Goal: Transaction & Acquisition: Purchase product/service

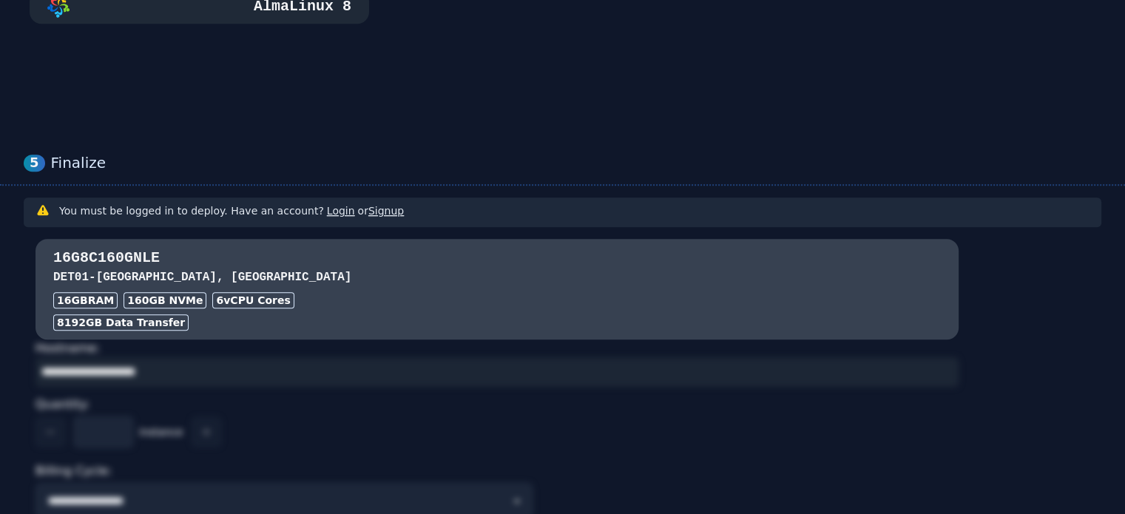
scroll to position [1035, 0]
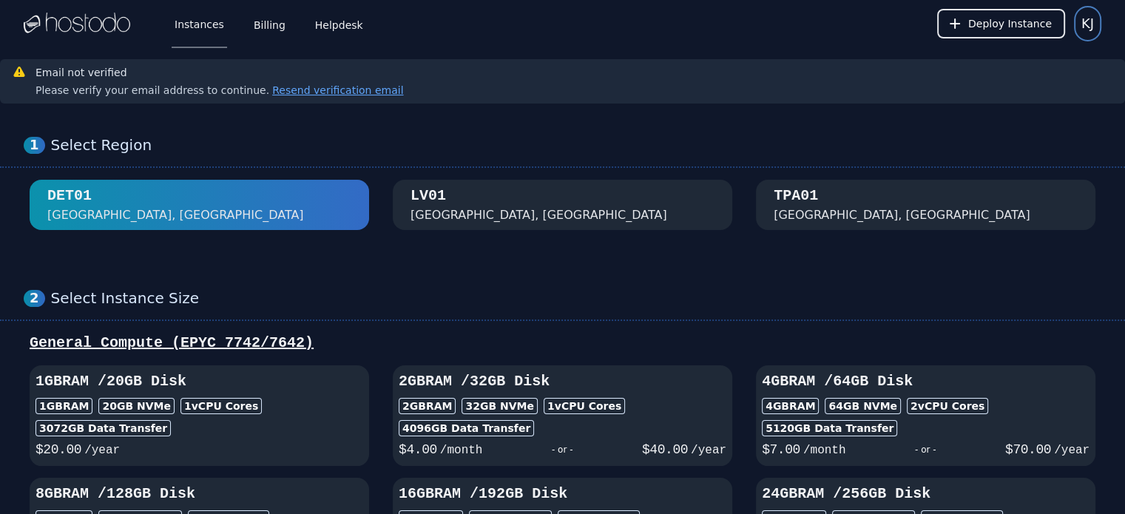
click at [1094, 29] on button "KJ" at bounding box center [1087, 23] width 27 height 35
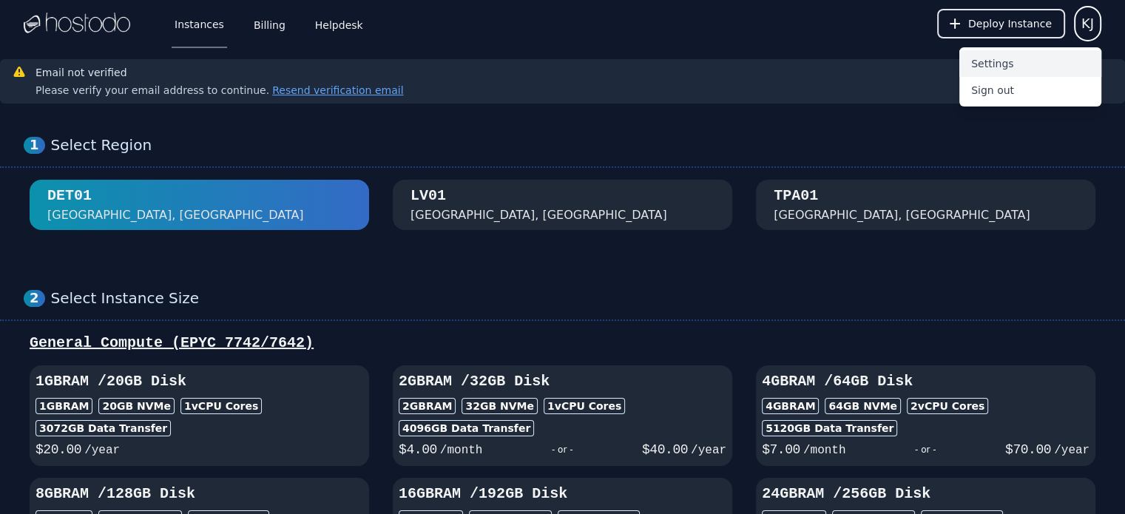
click at [1038, 69] on button "Settings" at bounding box center [1030, 63] width 142 height 27
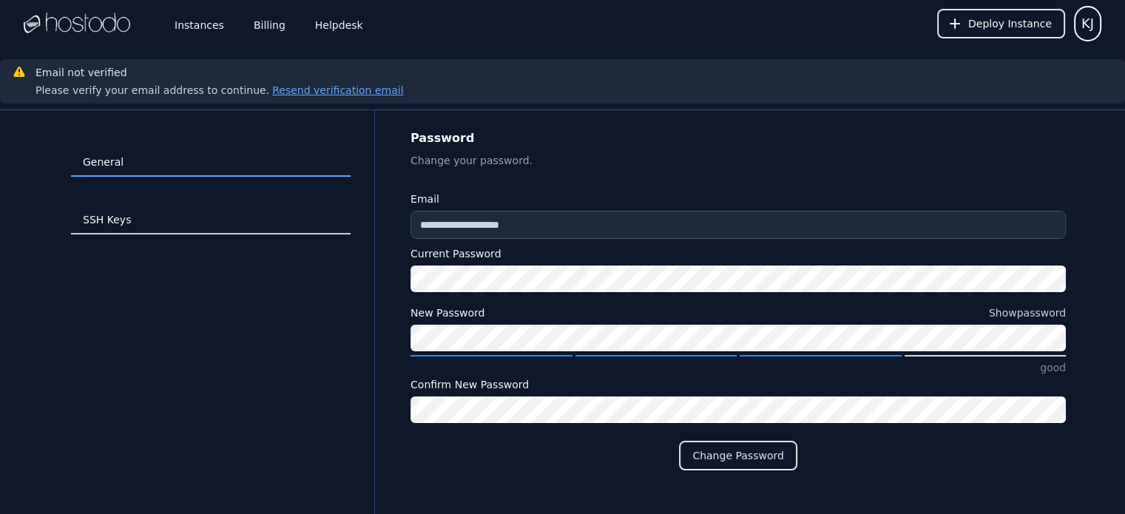
click at [136, 230] on link "SSH Keys" at bounding box center [211, 220] width 280 height 28
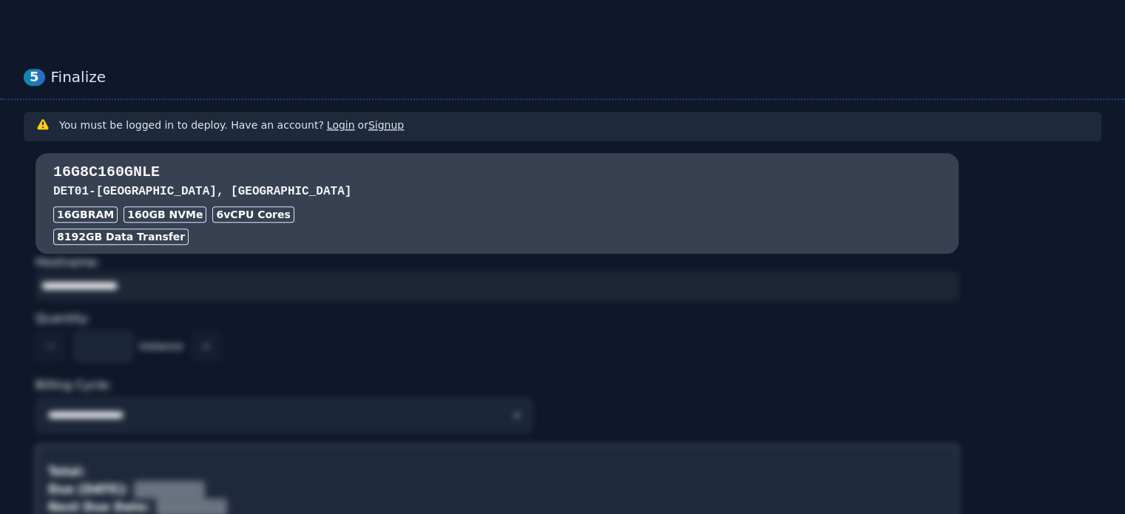
scroll to position [951, 0]
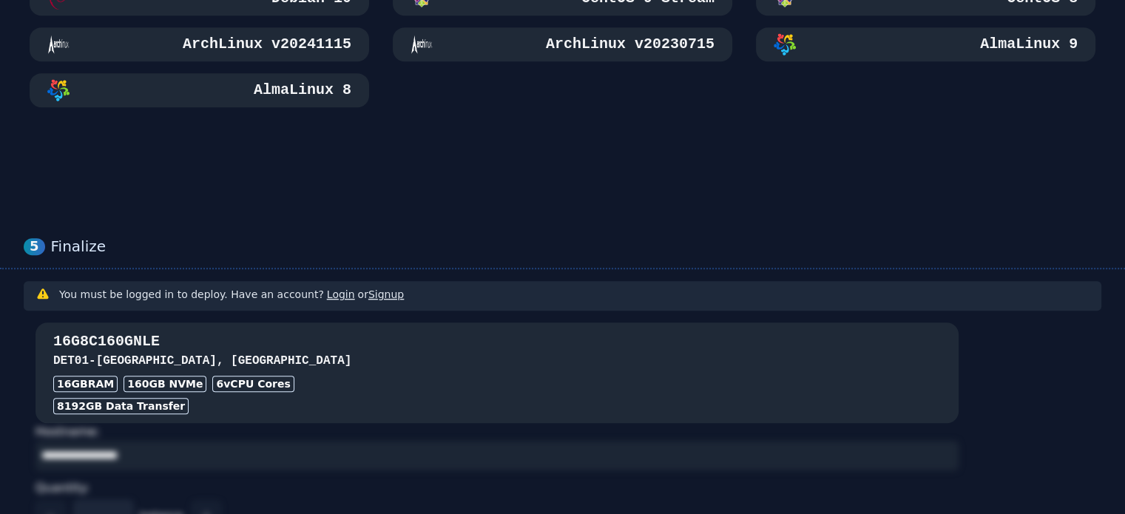
click at [477, 352] on h3 "DET01 - [GEOGRAPHIC_DATA], [GEOGRAPHIC_DATA]" at bounding box center [496, 361] width 887 height 18
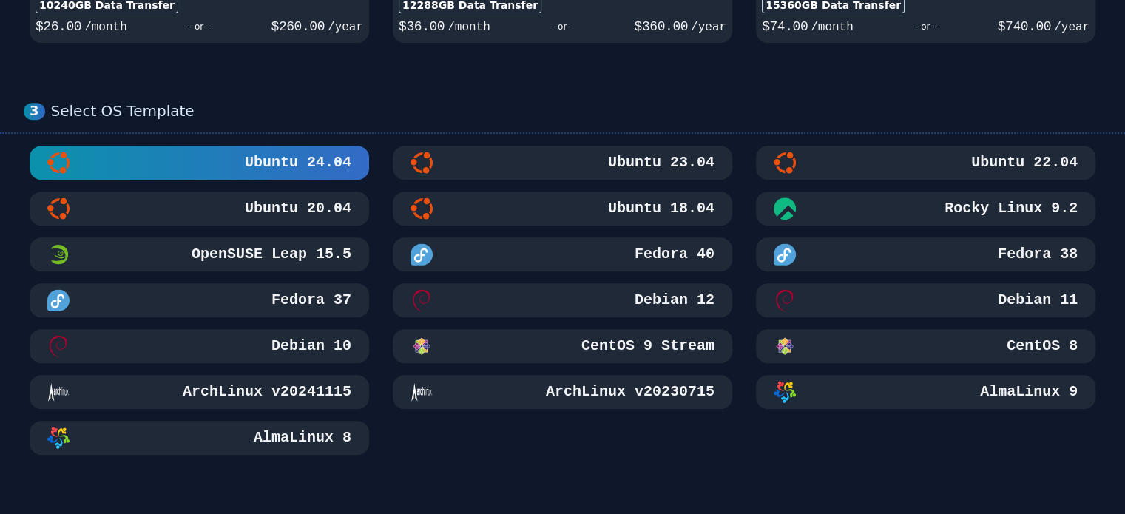
scroll to position [433, 0]
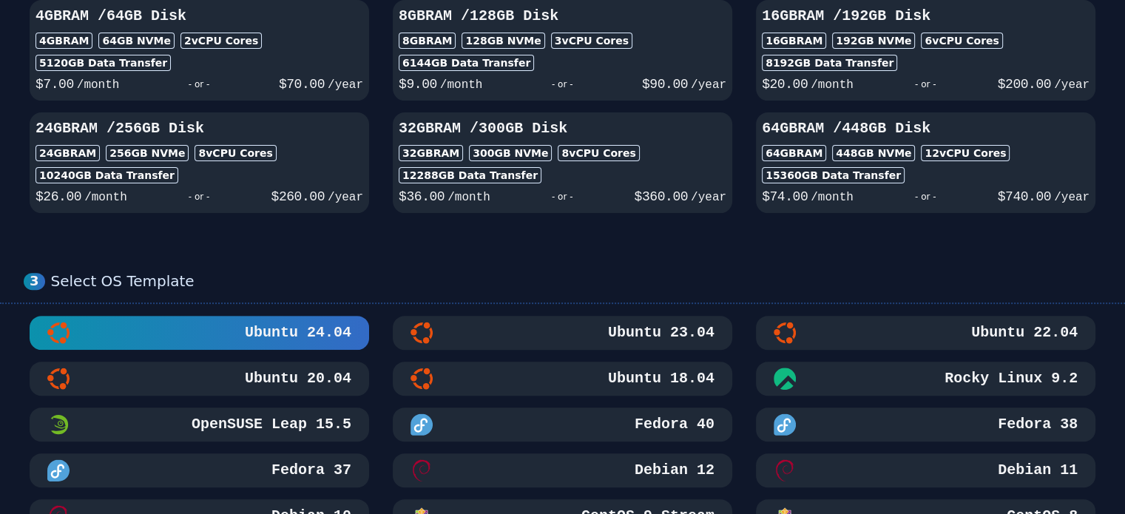
click at [308, 382] on h3 "Ubuntu 20.04" at bounding box center [296, 378] width 109 height 21
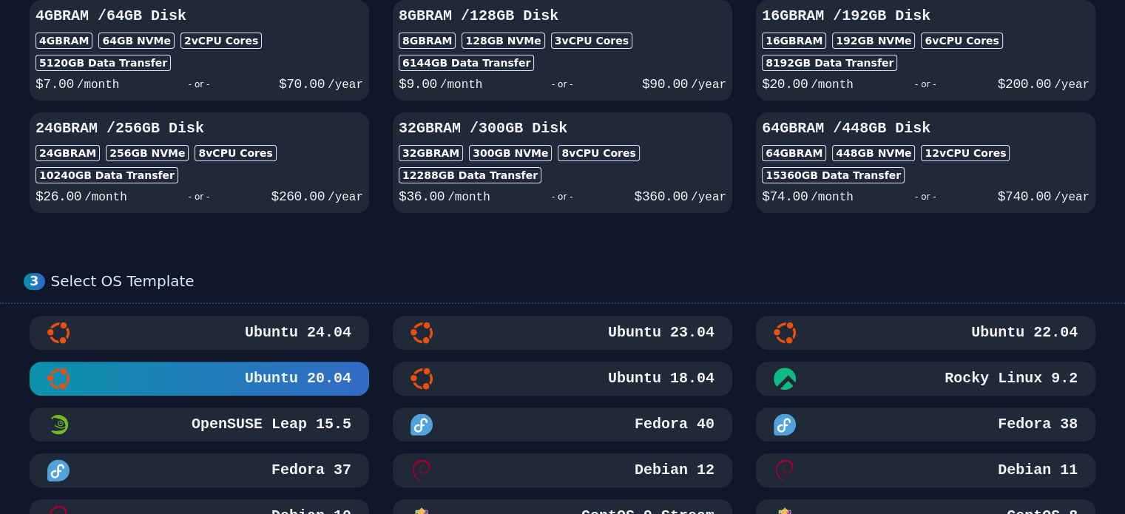
click at [319, 328] on h3 "Ubuntu 24.04" at bounding box center [296, 332] width 109 height 21
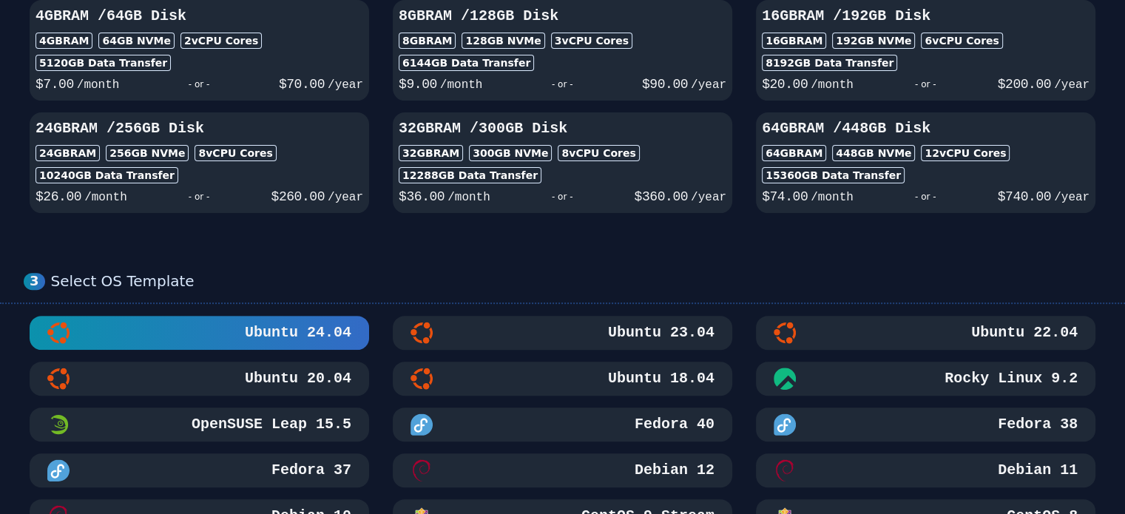
click at [801, 316] on button "Ubuntu 22.04" at bounding box center [925, 333] width 339 height 34
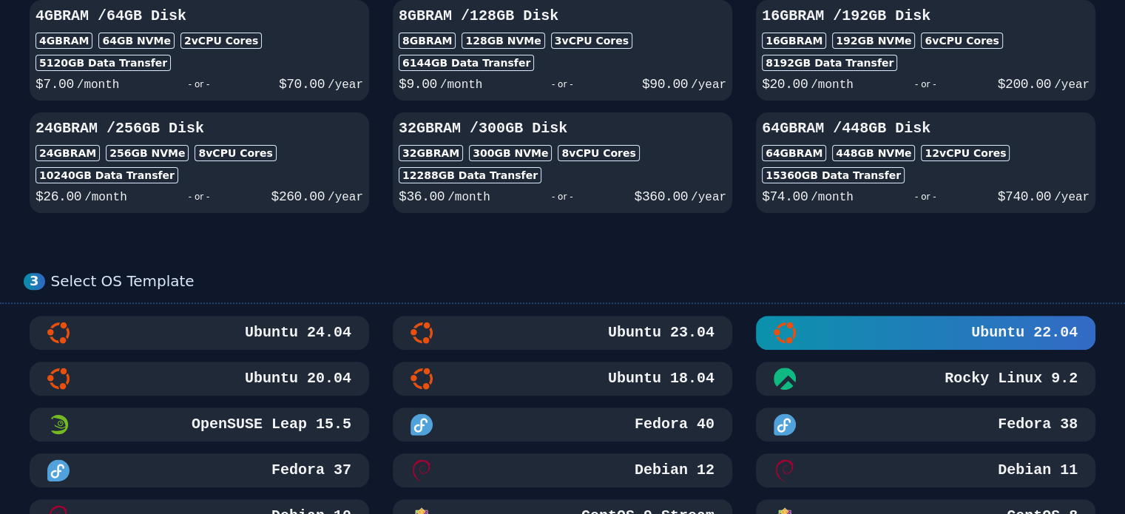
click at [260, 343] on button "Ubuntu 24.04" at bounding box center [199, 333] width 339 height 34
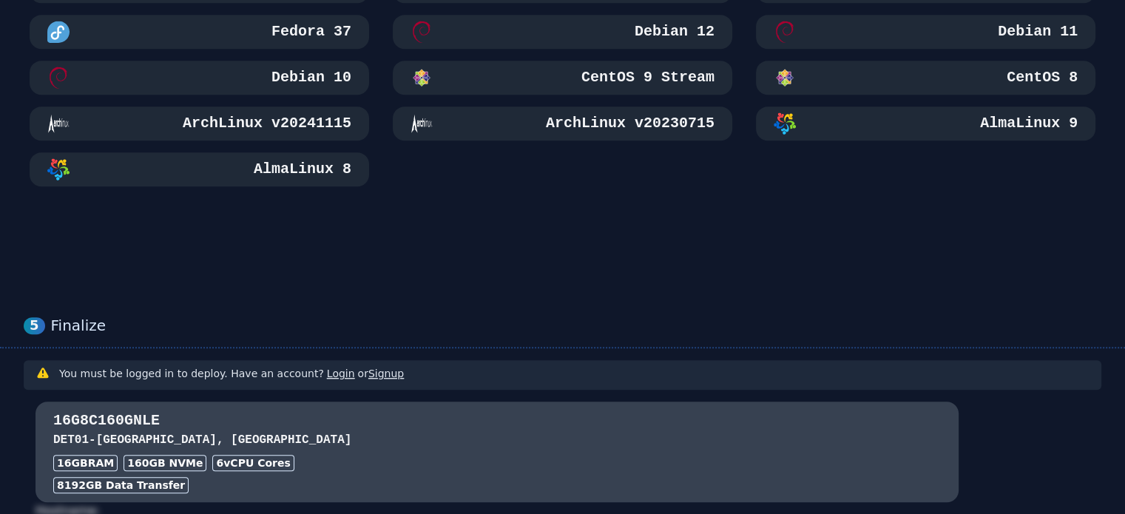
scroll to position [1025, 0]
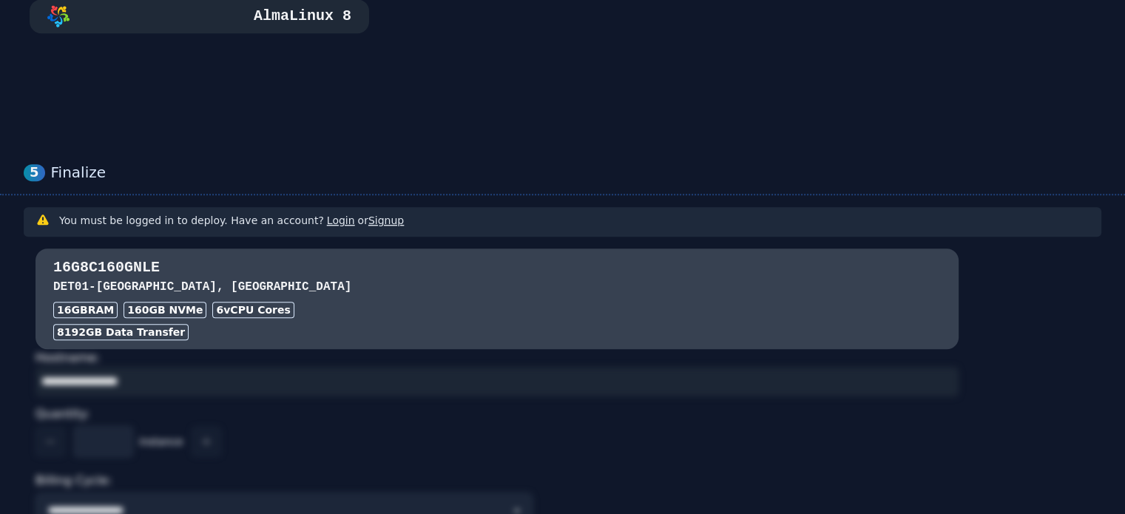
click at [339, 219] on link "Login" at bounding box center [341, 220] width 28 height 12
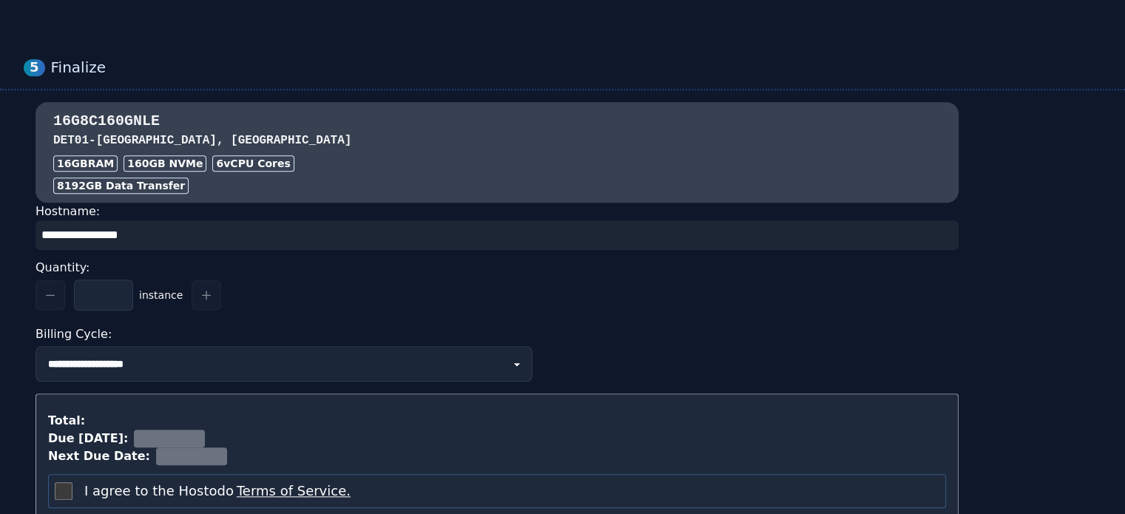
scroll to position [1454, 0]
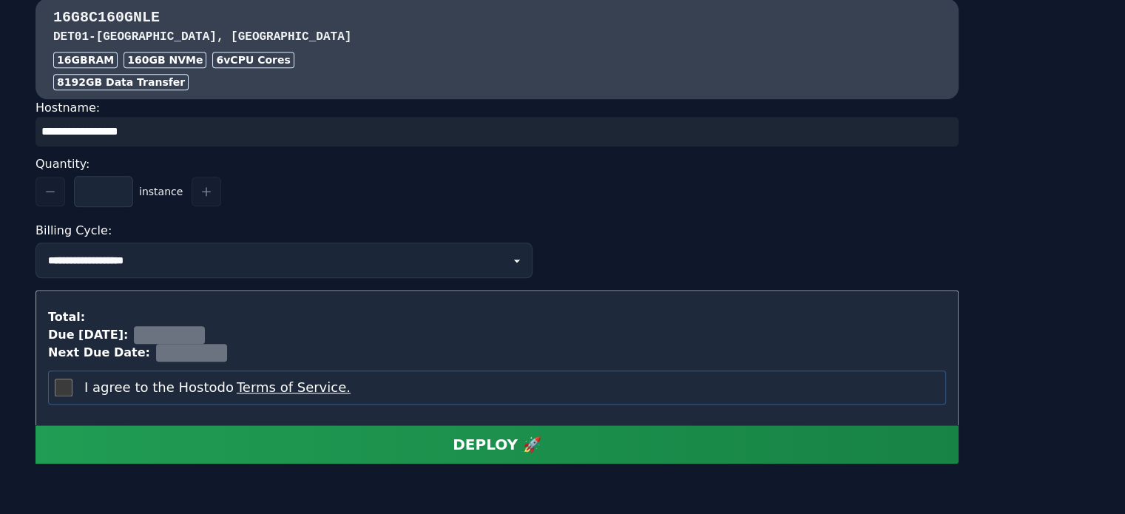
click at [160, 336] on div at bounding box center [169, 335] width 71 height 18
click at [297, 332] on div "Due Today:" at bounding box center [497, 335] width 898 height 18
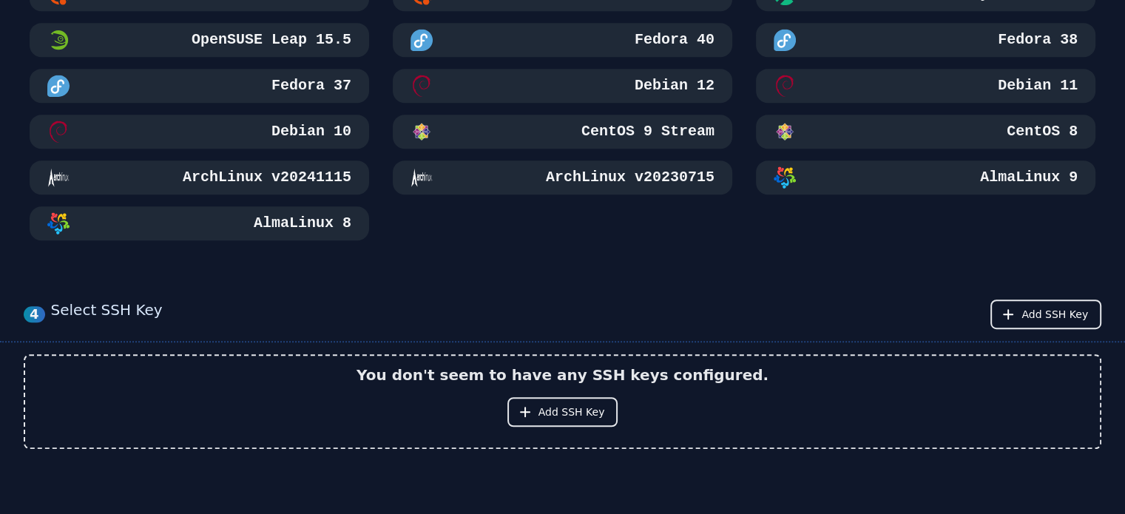
scroll to position [1010, 0]
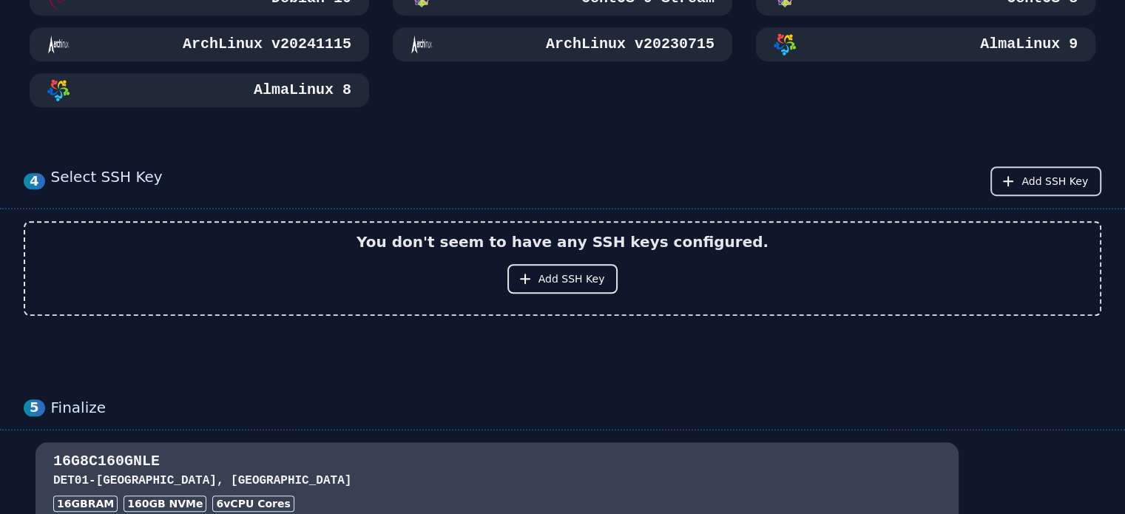
click at [1030, 174] on span "Add SSH Key" at bounding box center [1054, 181] width 67 height 15
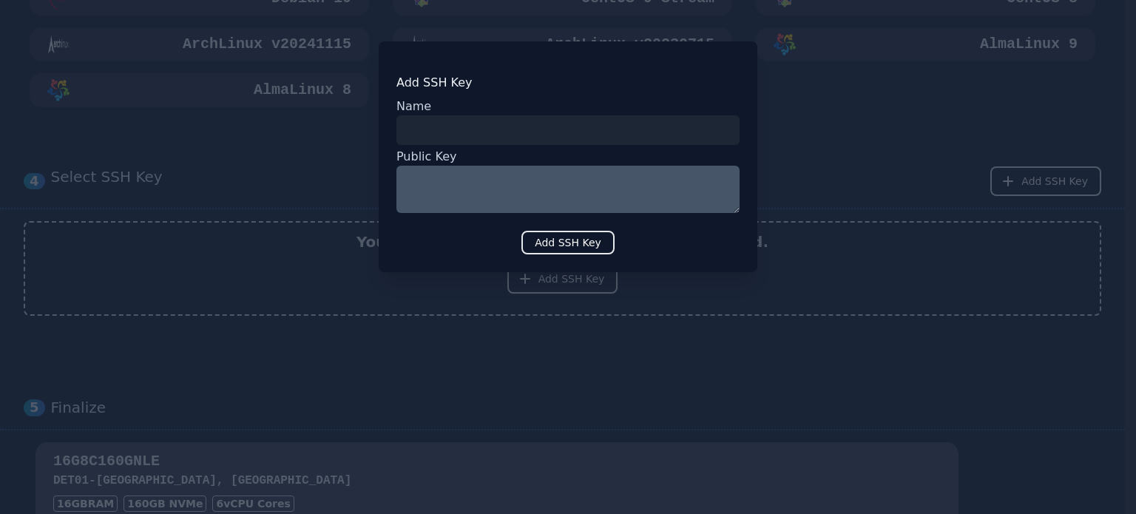
click at [887, 113] on div at bounding box center [568, 257] width 1136 height 514
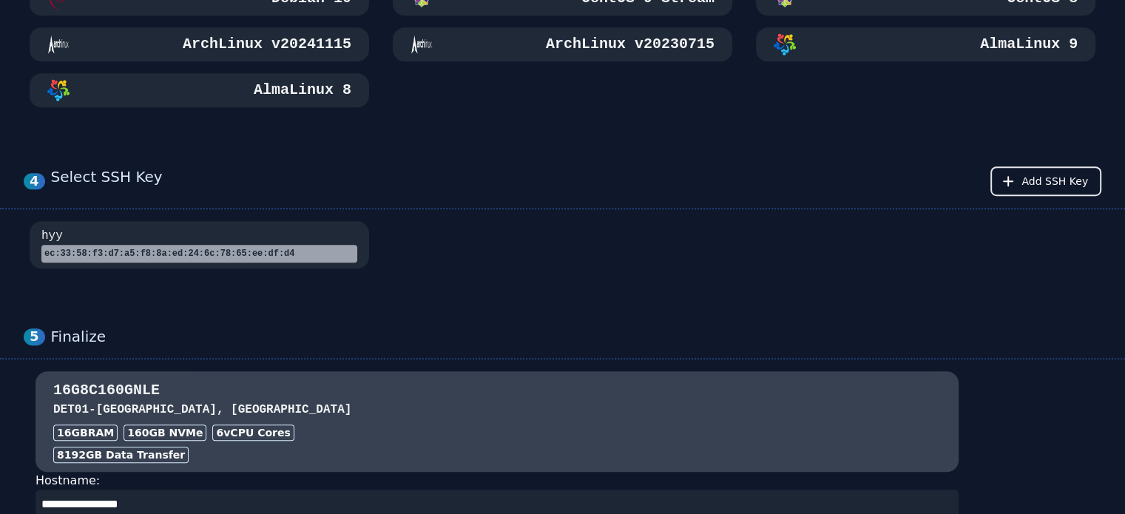
click at [271, 256] on div "ec:33:58:f3:d7:a5:f8:8a:ed:24:6c:78:65:ee:df:d4" at bounding box center [199, 254] width 316 height 18
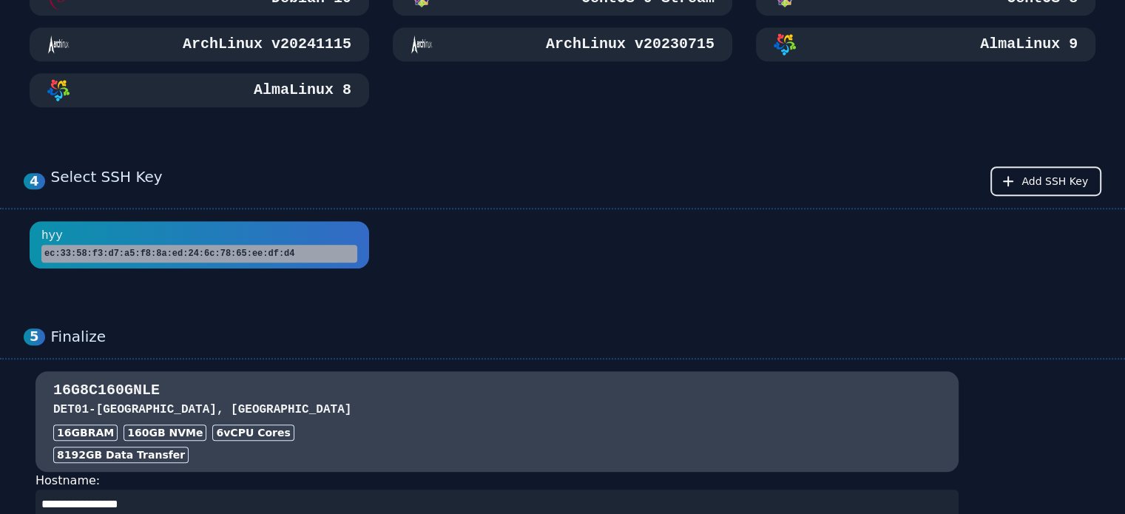
click at [618, 291] on div "4 Select SSH Key Add SSH Key hyy ec:33:58:f3:d7:a5:f8:8a:ed:24:6c:78:65:ee:df:d4" at bounding box center [562, 217] width 1125 height 161
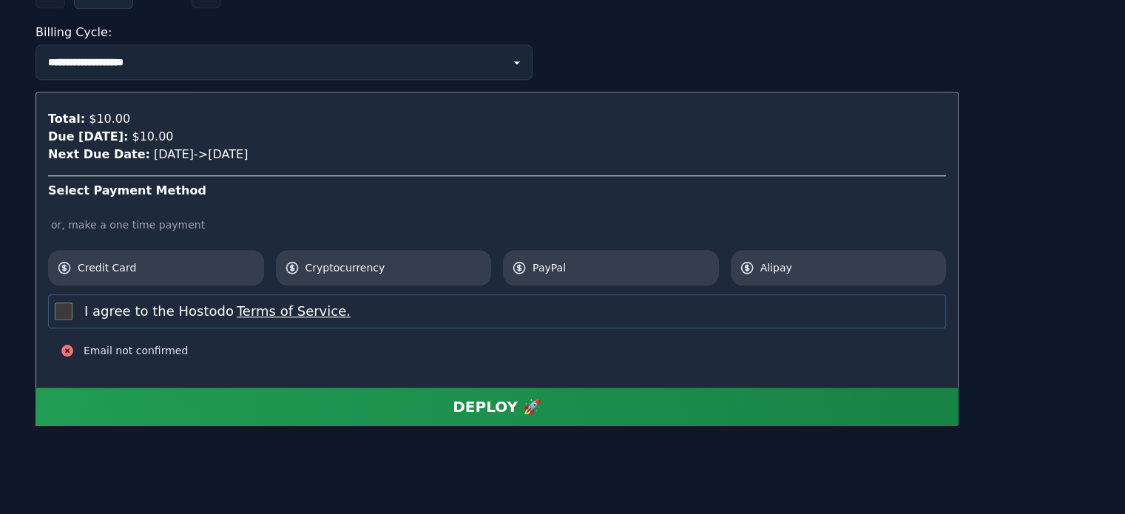
scroll to position [1589, 0]
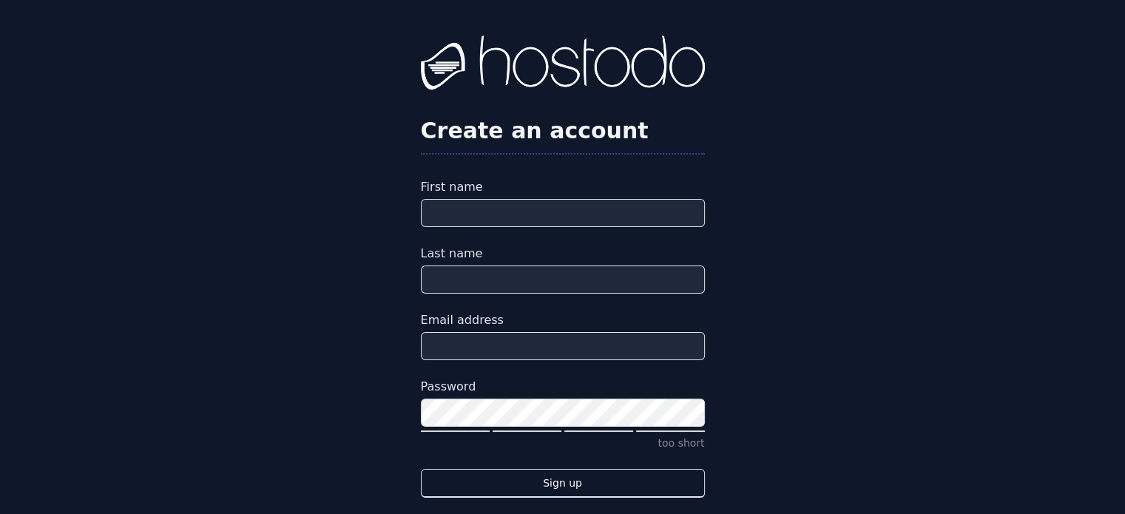
click at [561, 215] on input "First name" at bounding box center [563, 213] width 284 height 28
type input "****"
type input "**"
click at [509, 341] on input "Email address" at bounding box center [563, 346] width 284 height 28
type input "**********"
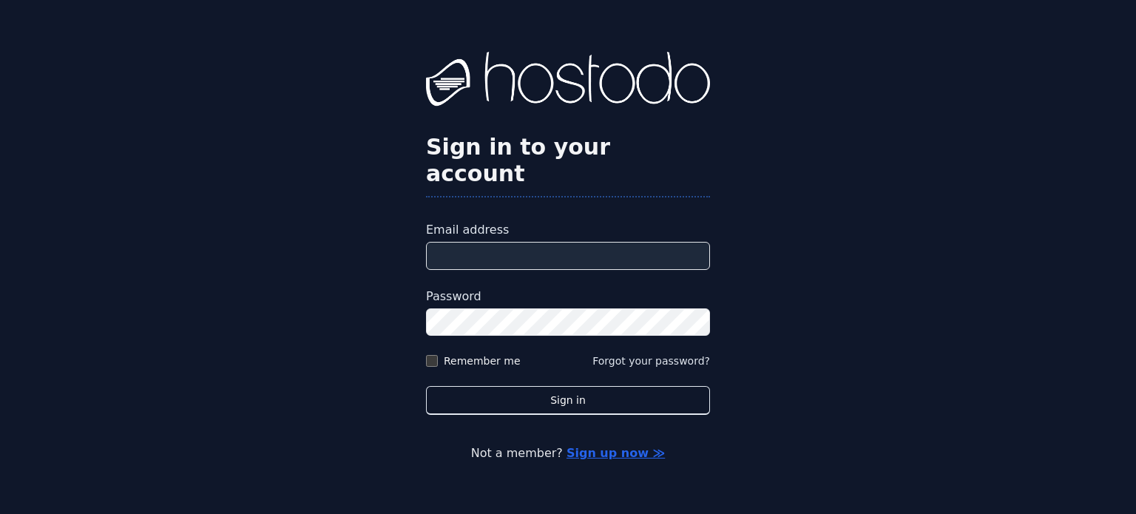
type input "**********"
click at [437, 354] on div "Remember me" at bounding box center [473, 361] width 95 height 15
click at [438, 354] on div "Remember me" at bounding box center [473, 361] width 95 height 15
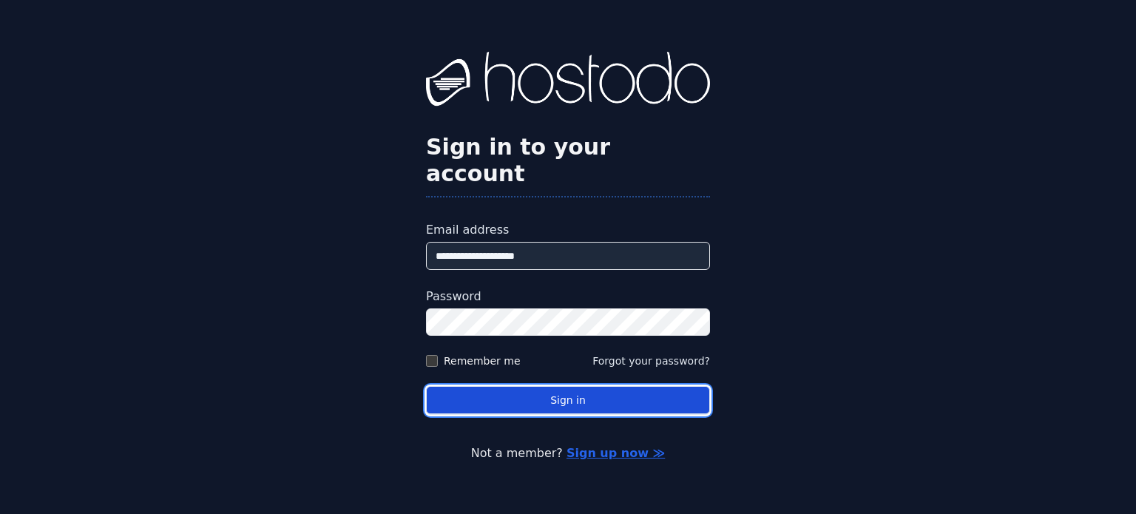
click at [603, 388] on button "Sign in" at bounding box center [568, 400] width 284 height 29
click at [559, 391] on button "Sign in" at bounding box center [568, 400] width 284 height 29
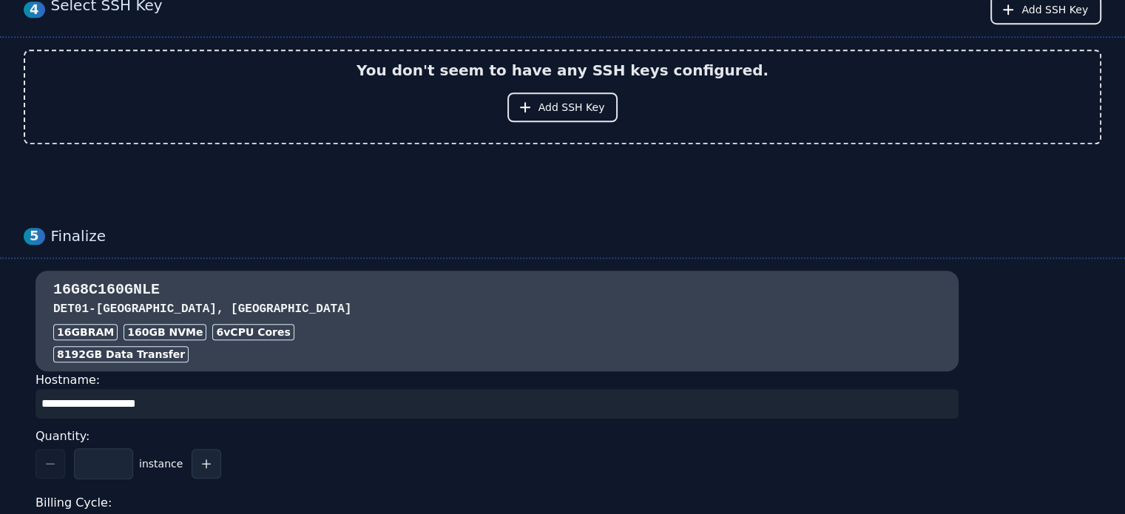
scroll to position [1183, 0]
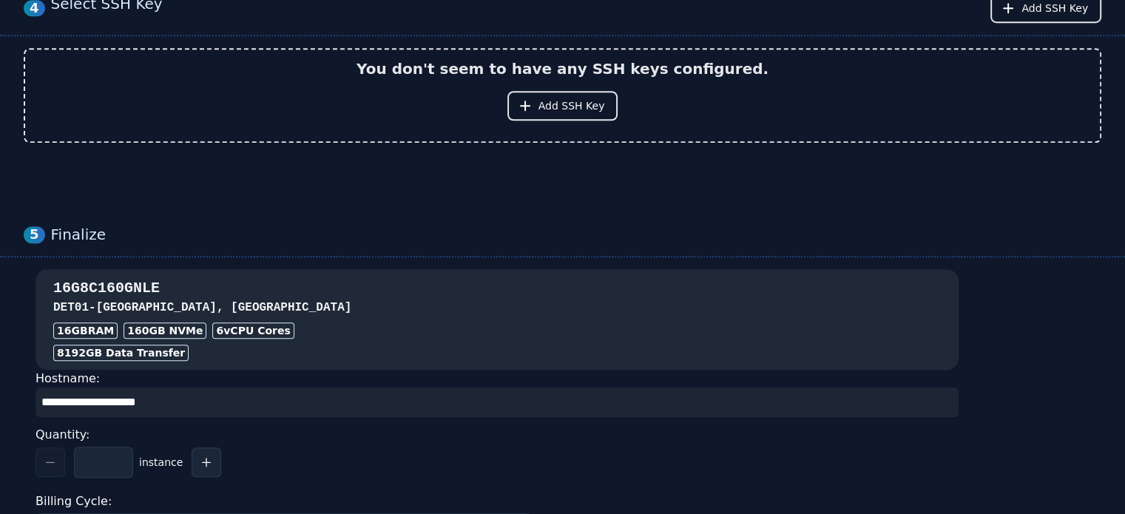
click at [545, 312] on h3 "DET01 - Detroit, MI" at bounding box center [496, 308] width 887 height 18
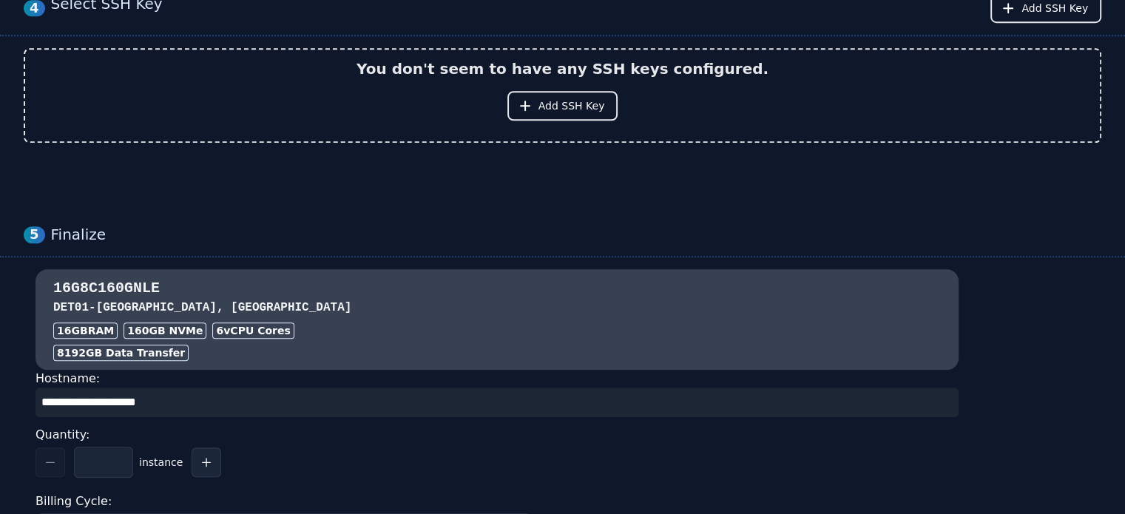
drag, startPoint x: 206, startPoint y: 399, endPoint x: 0, endPoint y: 389, distance: 206.6
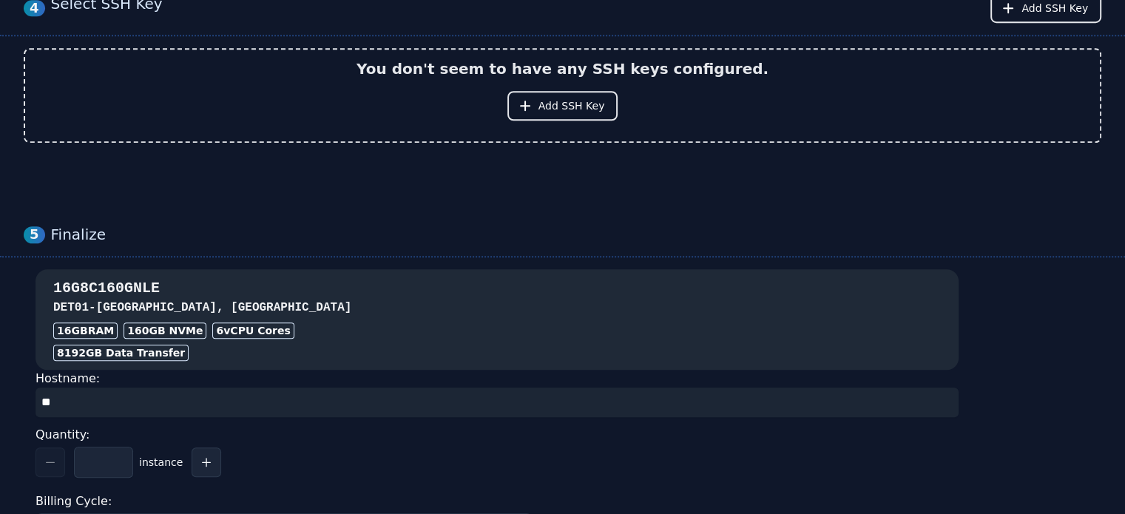
type input "*"
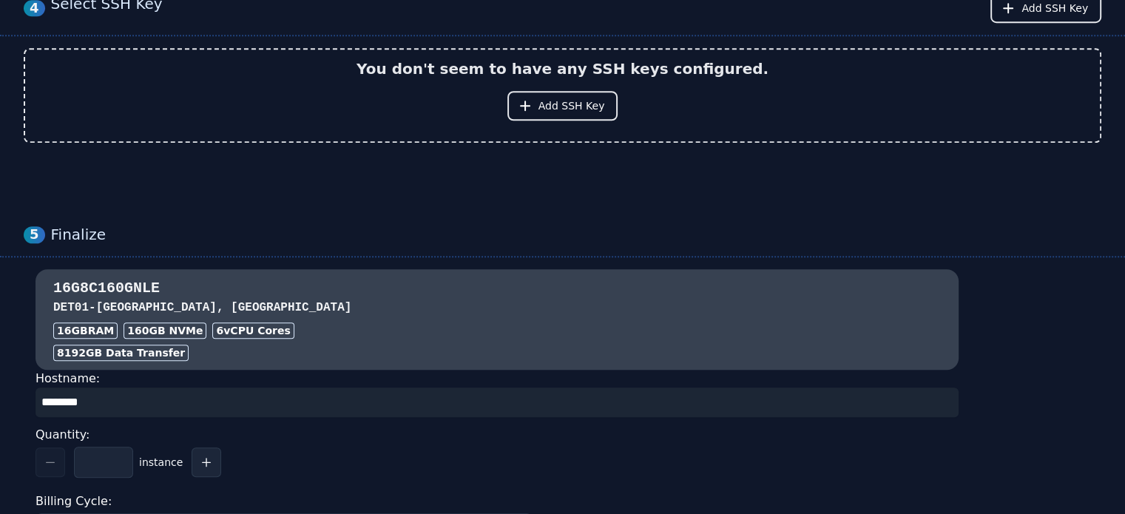
drag, startPoint x: 51, startPoint y: 402, endPoint x: 23, endPoint y: 402, distance: 28.1
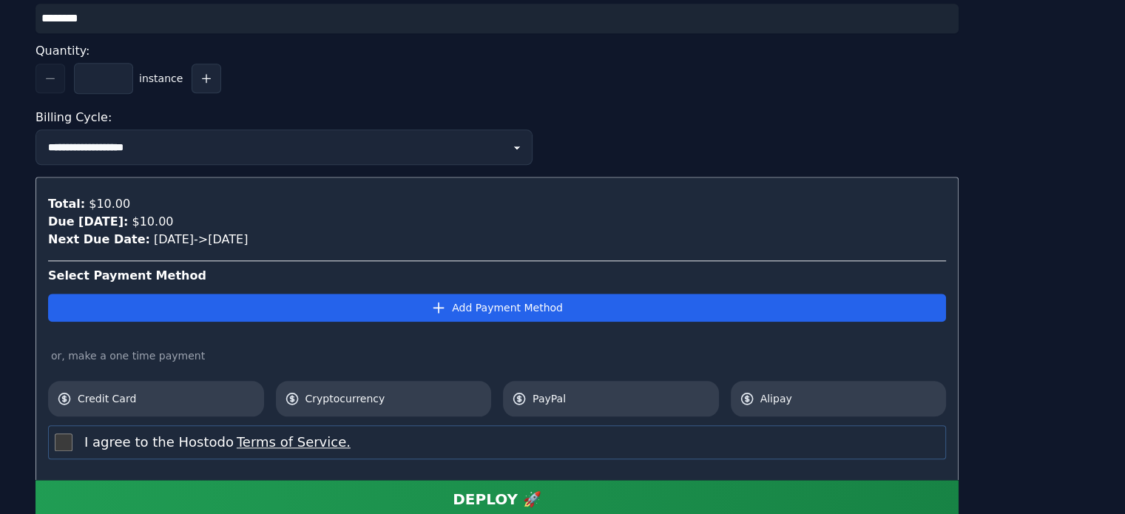
scroll to position [1666, 0]
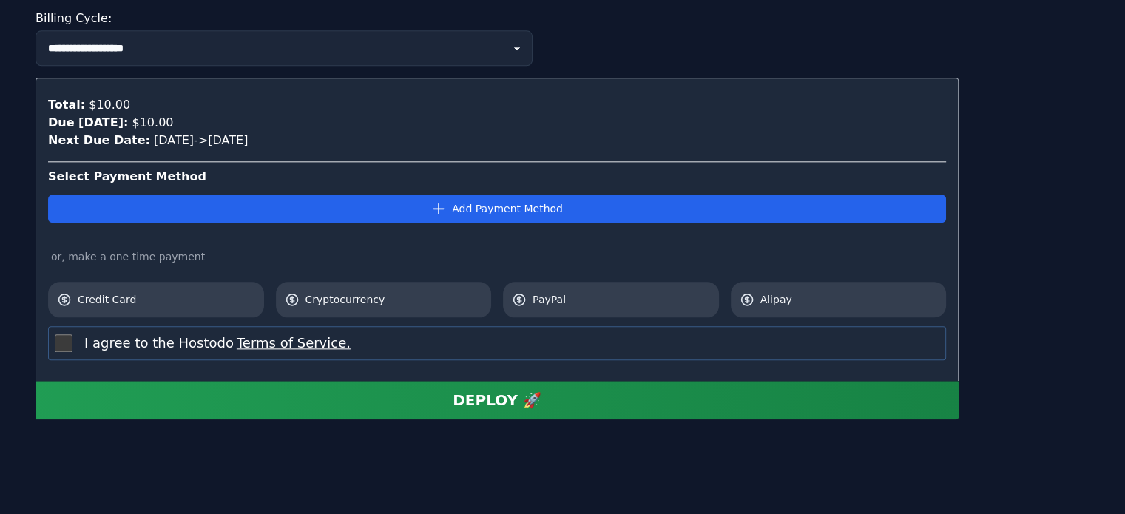
type input "********"
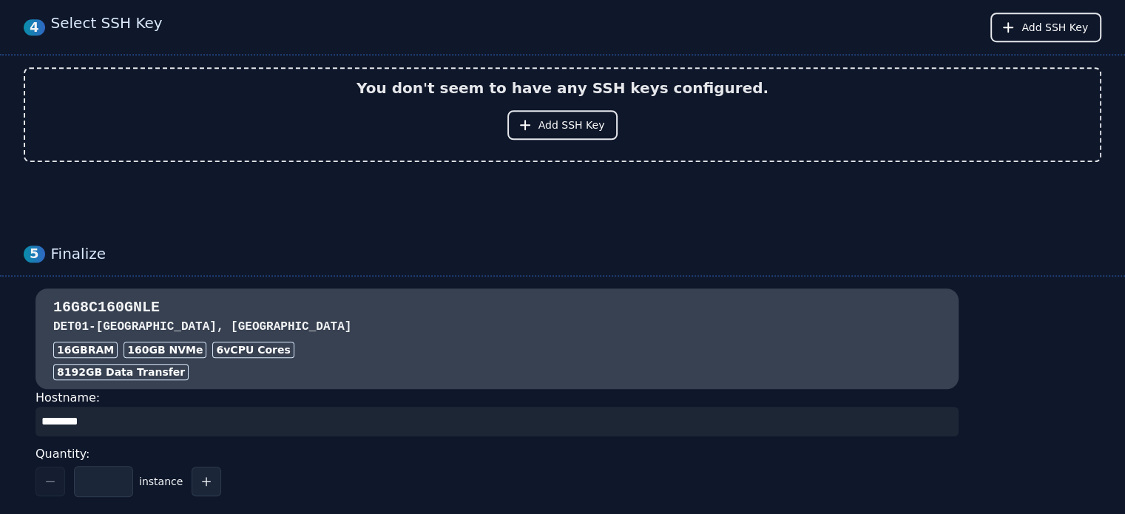
scroll to position [1001, 0]
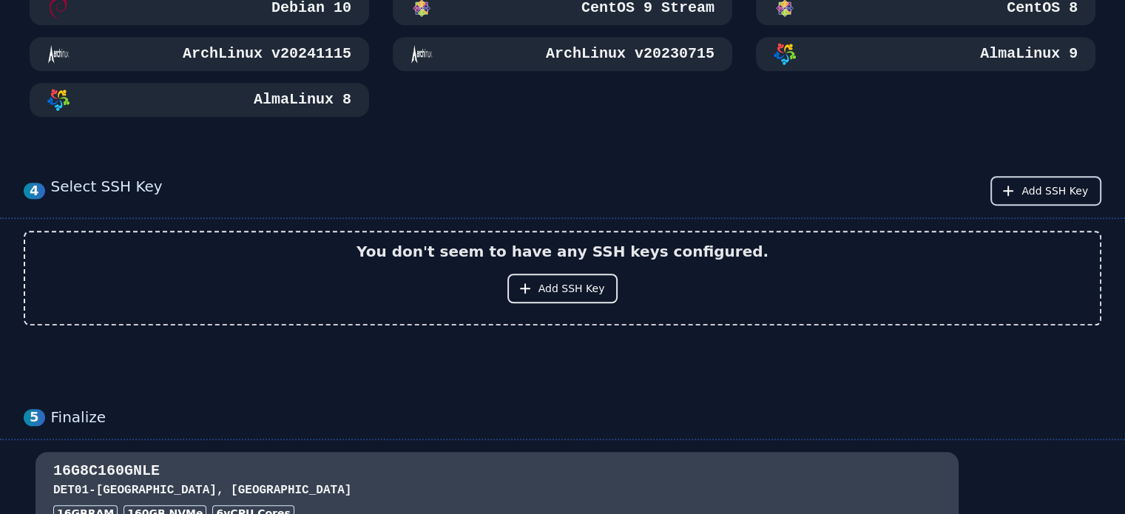
click at [1054, 189] on span "Add SSH Key" at bounding box center [1054, 190] width 67 height 15
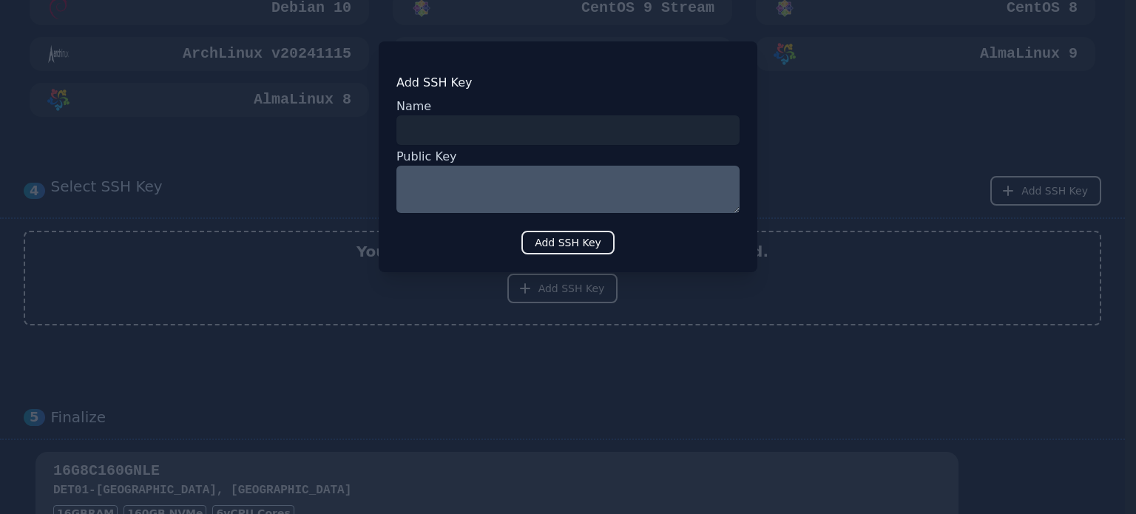
click at [447, 177] on textarea at bounding box center [567, 189] width 343 height 47
click at [459, 132] on input "input" at bounding box center [567, 130] width 343 height 30
click at [843, 238] on div at bounding box center [568, 257] width 1136 height 514
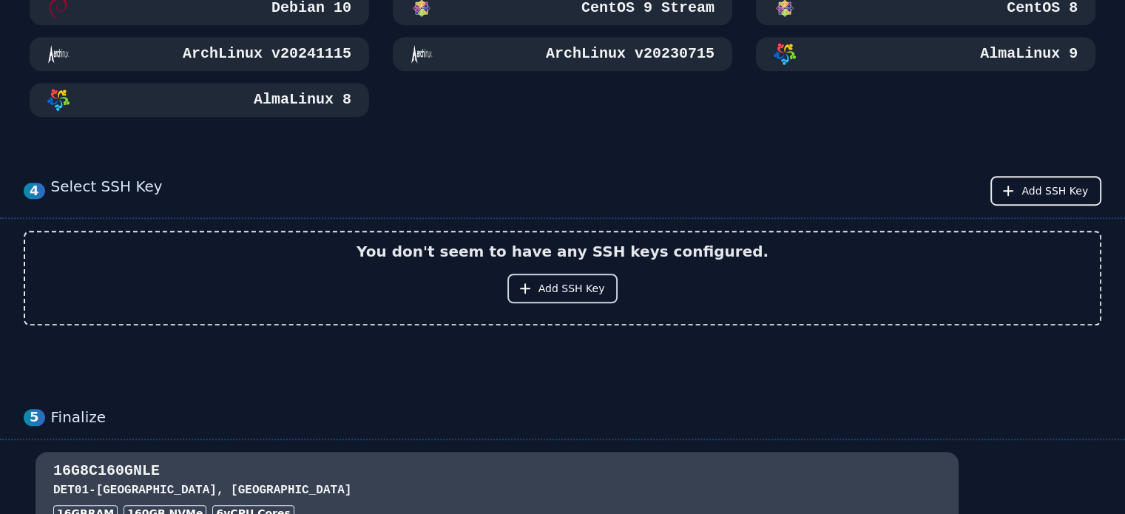
click at [598, 288] on span "Add SSH Key" at bounding box center [571, 288] width 67 height 15
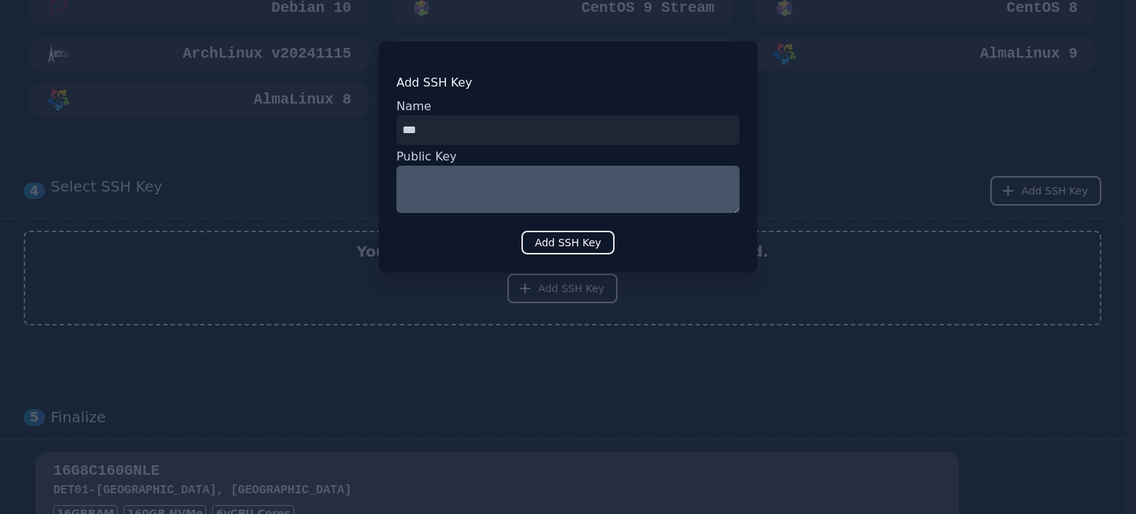
drag, startPoint x: 339, startPoint y: 134, endPoint x: 188, endPoint y: 126, distance: 151.8
click at [202, 128] on div "​ Add SSH Key Name Public Key Add SSH Key" at bounding box center [568, 257] width 1136 height 514
click at [492, 141] on input "input" at bounding box center [567, 130] width 343 height 30
drag, startPoint x: 317, startPoint y: 121, endPoint x: 284, endPoint y: 119, distance: 32.6
click at [305, 121] on div "​ Add SSH Key Name Public Key Add SSH Key" at bounding box center [568, 257] width 1136 height 514
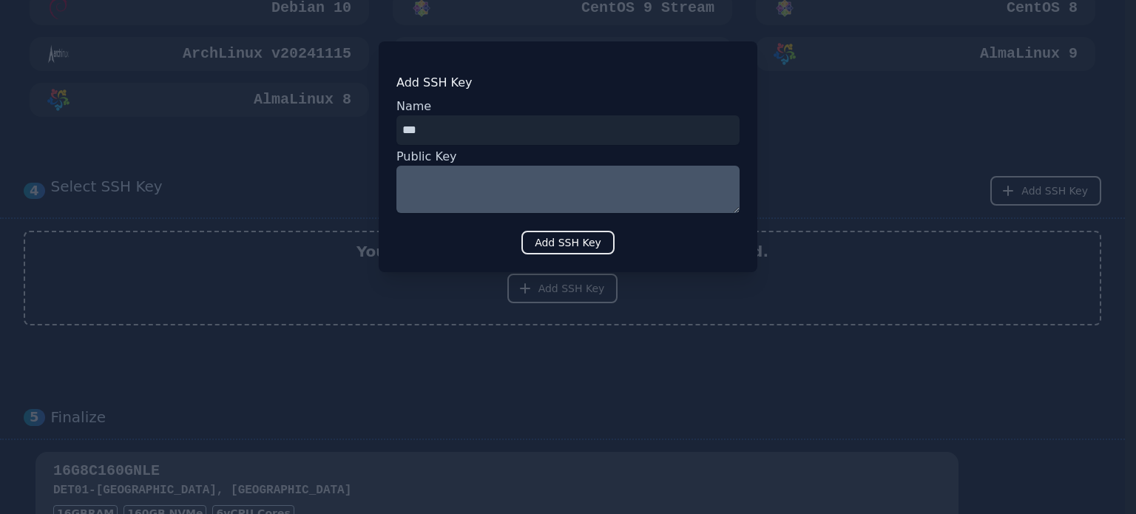
paste input "*******"
type input "*******"
click at [461, 199] on textarea at bounding box center [567, 189] width 343 height 47
click at [568, 250] on button "Add SSH Key" at bounding box center [567, 243] width 93 height 24
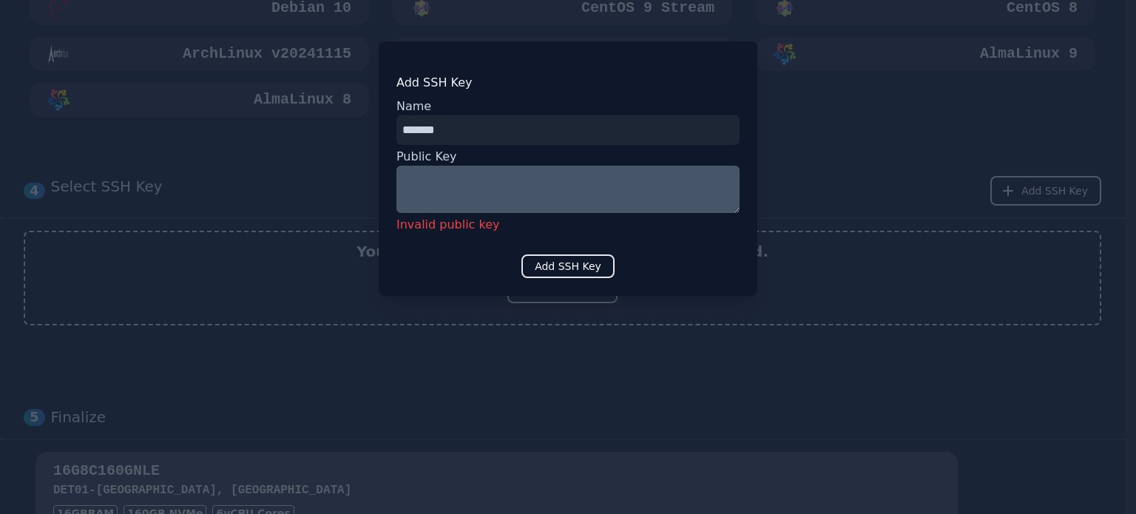
click at [535, 196] on textarea at bounding box center [567, 189] width 343 height 47
click at [891, 91] on div at bounding box center [568, 257] width 1136 height 514
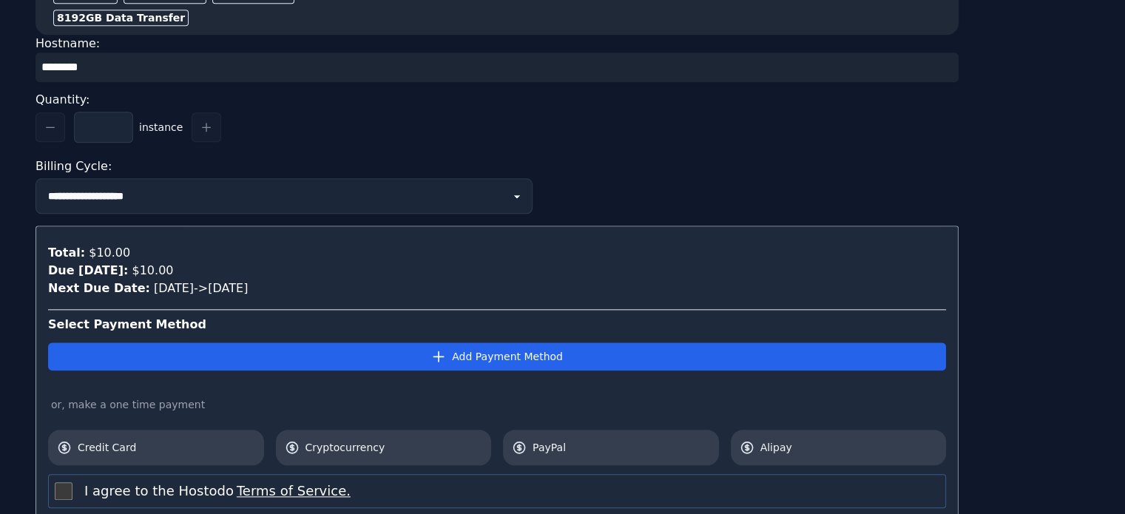
scroll to position [1705, 0]
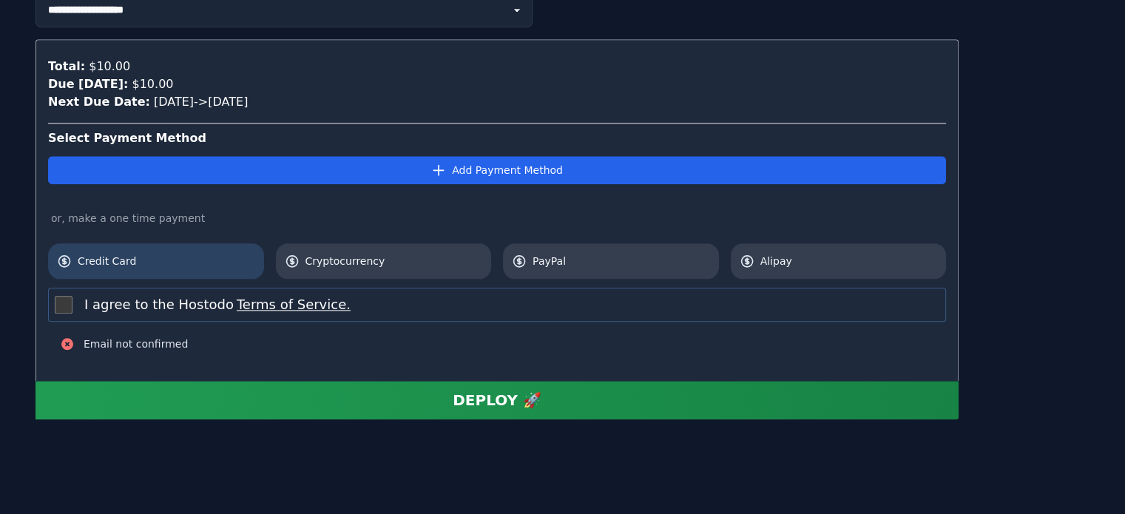
click at [136, 254] on span "Credit Card" at bounding box center [166, 261] width 177 height 15
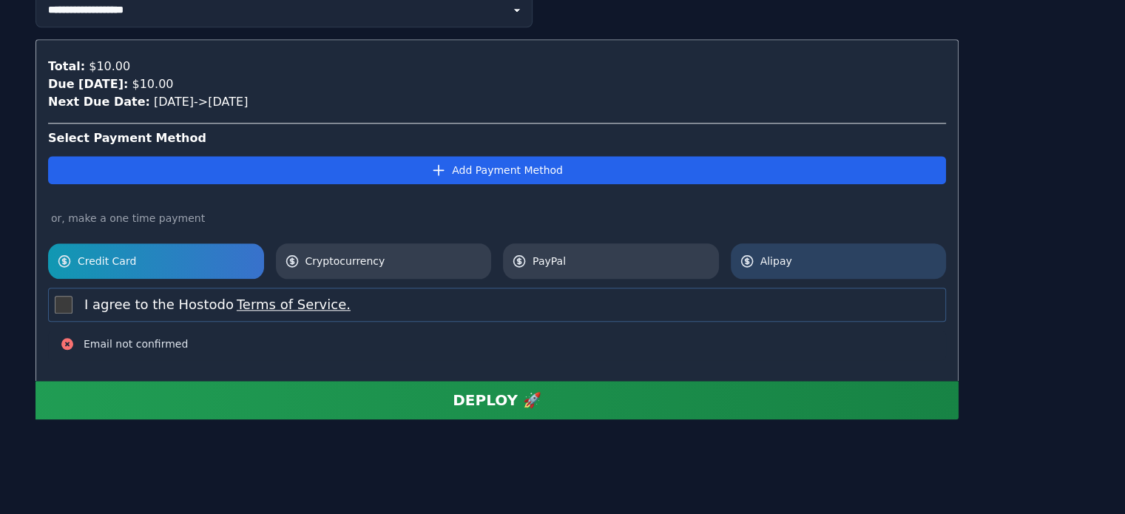
click at [793, 268] on link "Alipay" at bounding box center [839, 260] width 216 height 35
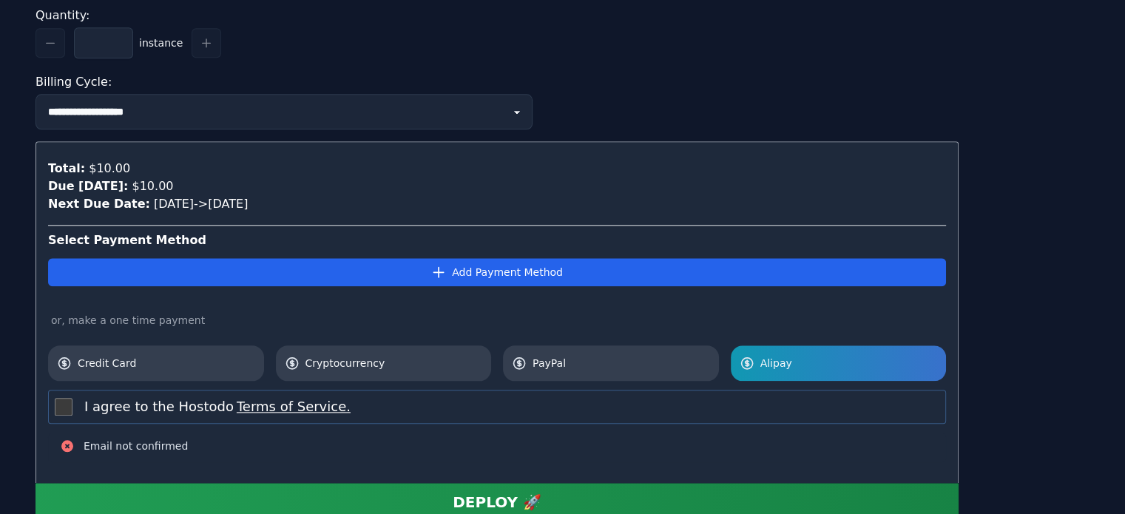
scroll to position [1557, 0]
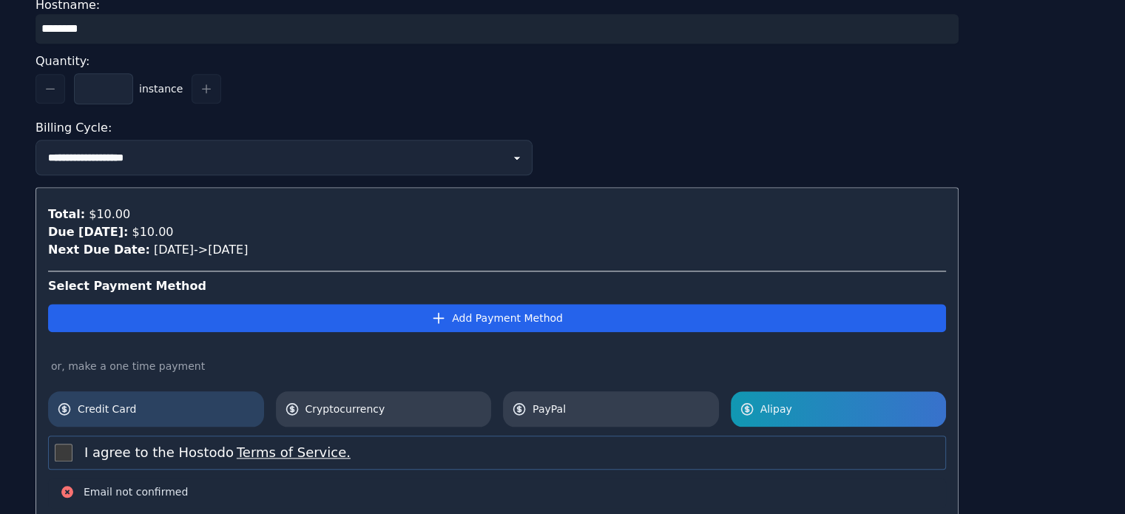
click at [229, 392] on link "Credit Card" at bounding box center [156, 408] width 216 height 35
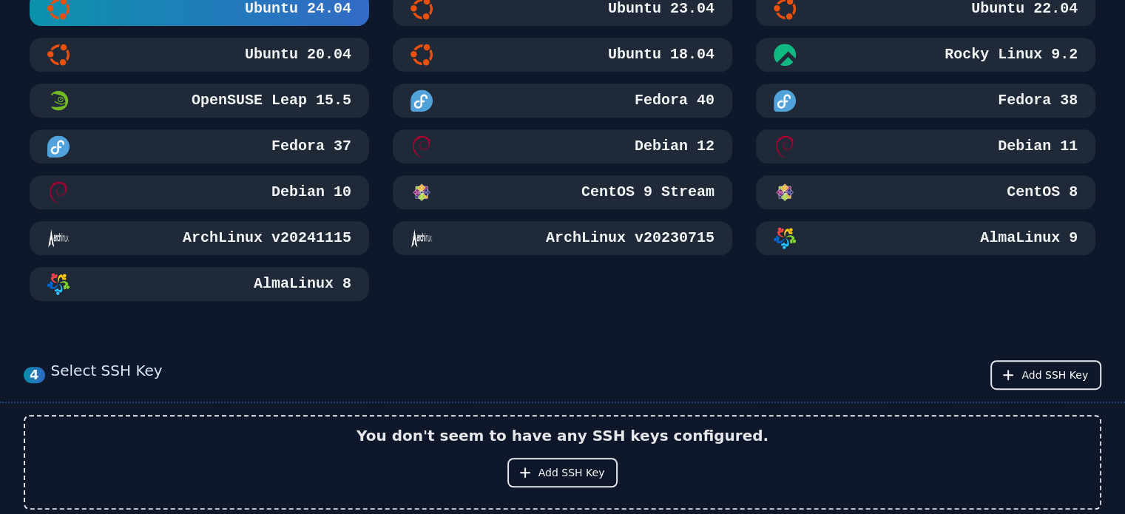
scroll to position [891, 0]
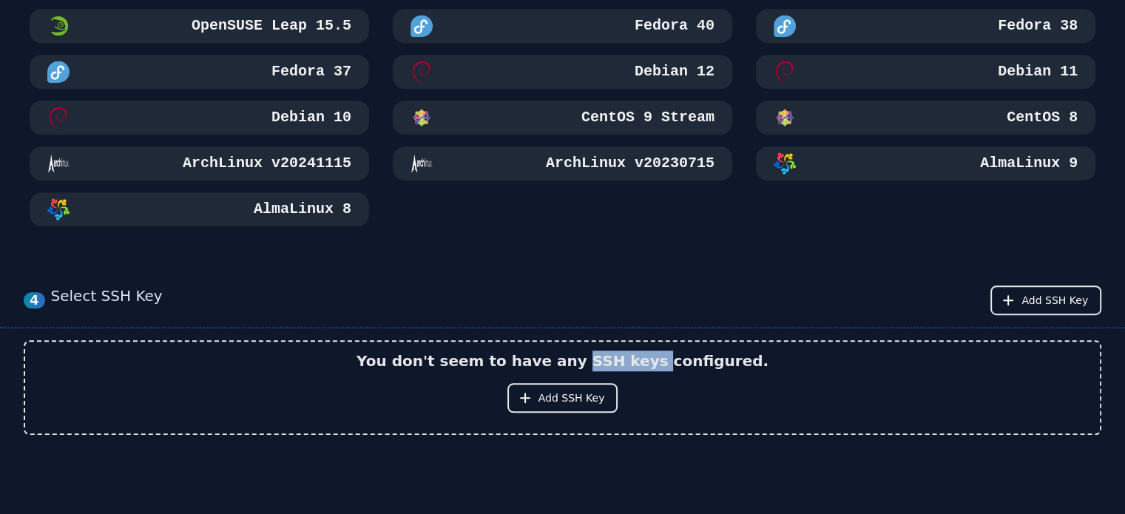
drag, startPoint x: 589, startPoint y: 354, endPoint x: 660, endPoint y: 359, distance: 71.2
click at [660, 359] on h2 "You don't seem to have any SSH keys configured." at bounding box center [562, 361] width 412 height 21
click at [785, 360] on div "You don't seem to have any SSH keys configured. Add SSH Key" at bounding box center [562, 388] width 1075 height 92
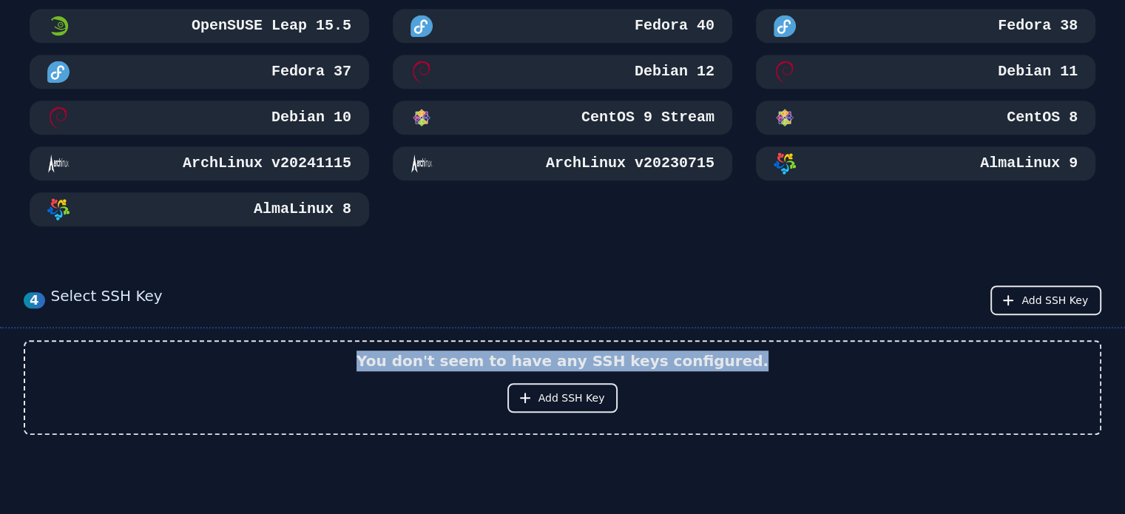
drag, startPoint x: 853, startPoint y: 354, endPoint x: 379, endPoint y: 356, distance: 474.1
click at [379, 356] on div "You don't seem to have any SSH keys configured. Add SSH Key" at bounding box center [562, 388] width 1075 height 92
click at [564, 391] on span "Add SSH Key" at bounding box center [571, 397] width 67 height 15
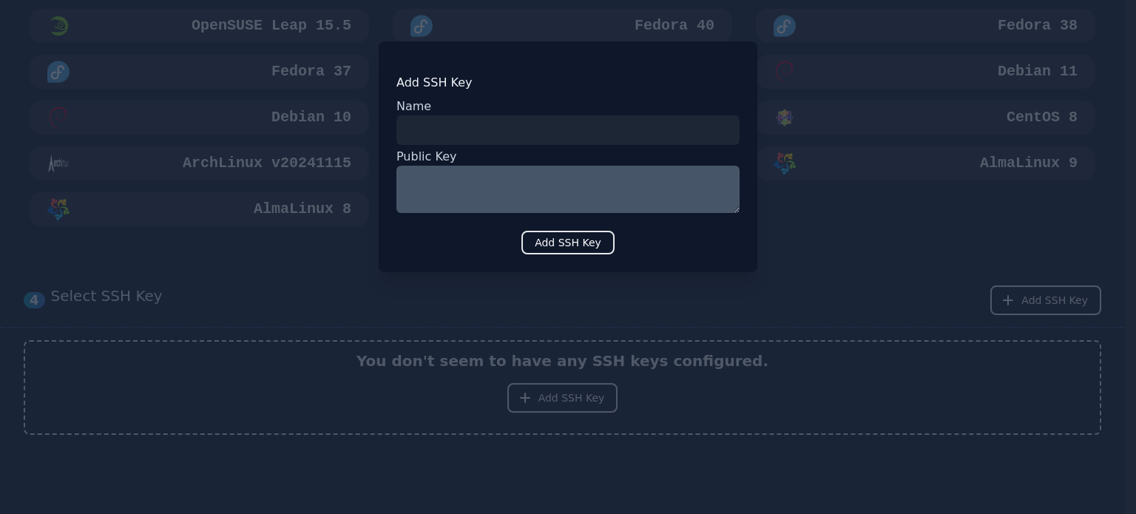
click at [524, 189] on textarea at bounding box center [567, 189] width 343 height 47
click at [497, 126] on input "input" at bounding box center [567, 130] width 343 height 30
click at [913, 242] on div at bounding box center [568, 257] width 1136 height 514
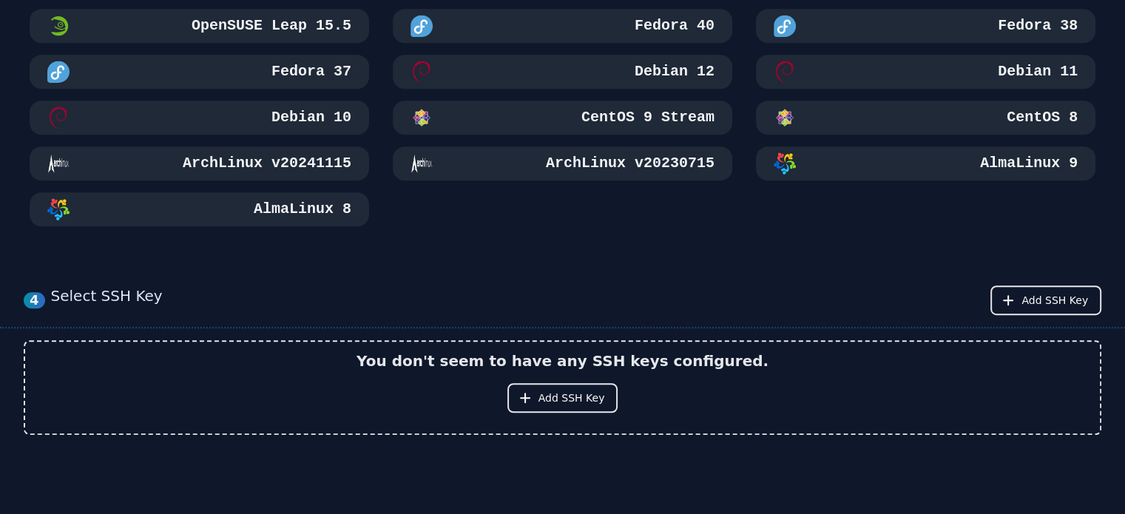
click at [1029, 280] on div "4 Select SSH Key Add SSH Key You don't seem to have any SSH keys configured. Ad…" at bounding box center [562, 372] width 1125 height 232
click at [1038, 293] on span "Add SSH Key" at bounding box center [1054, 300] width 67 height 15
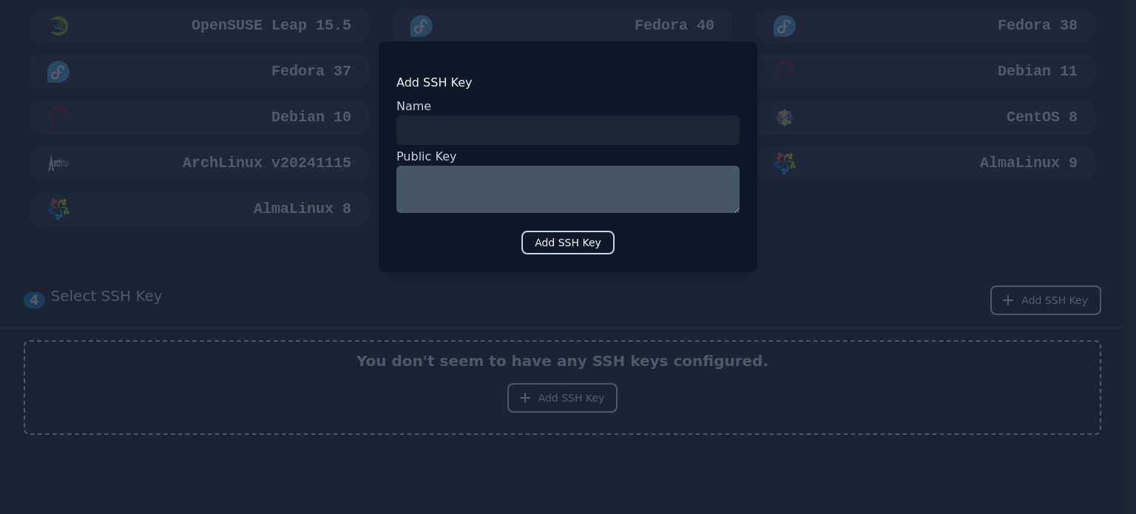
click at [595, 253] on button "Add SSH Key" at bounding box center [567, 243] width 93 height 24
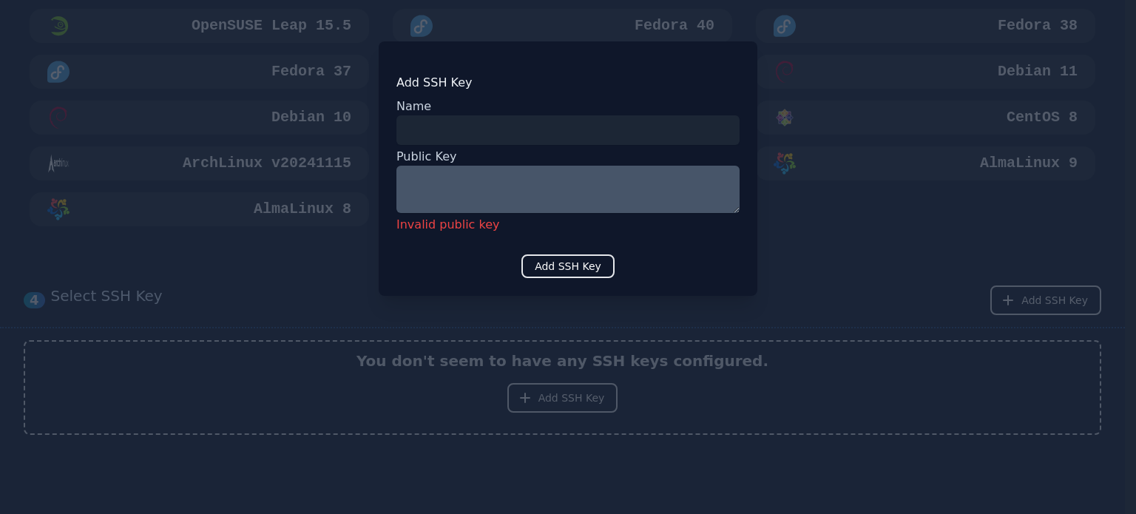
click at [856, 268] on div at bounding box center [568, 257] width 1136 height 514
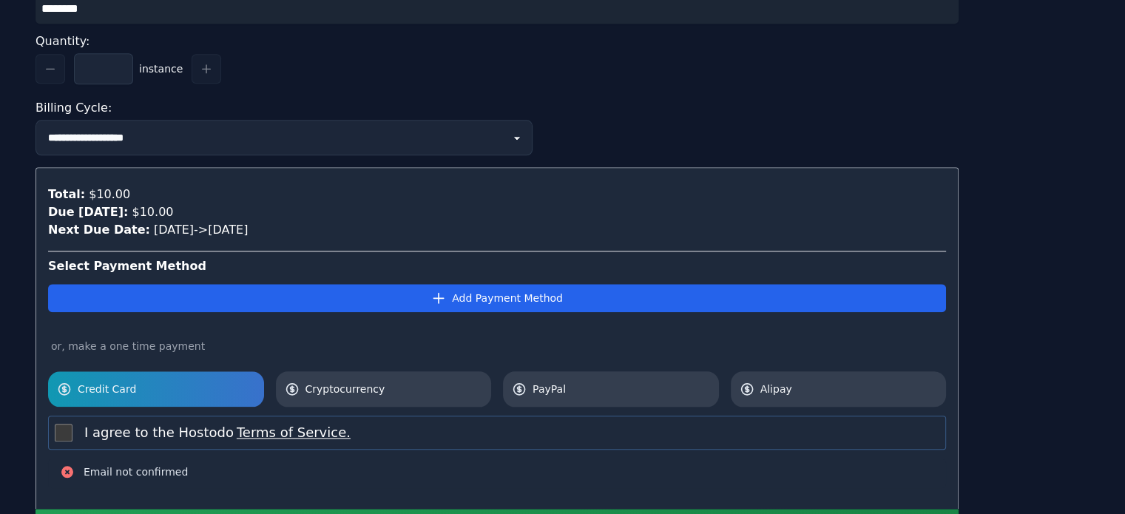
scroll to position [1705, 0]
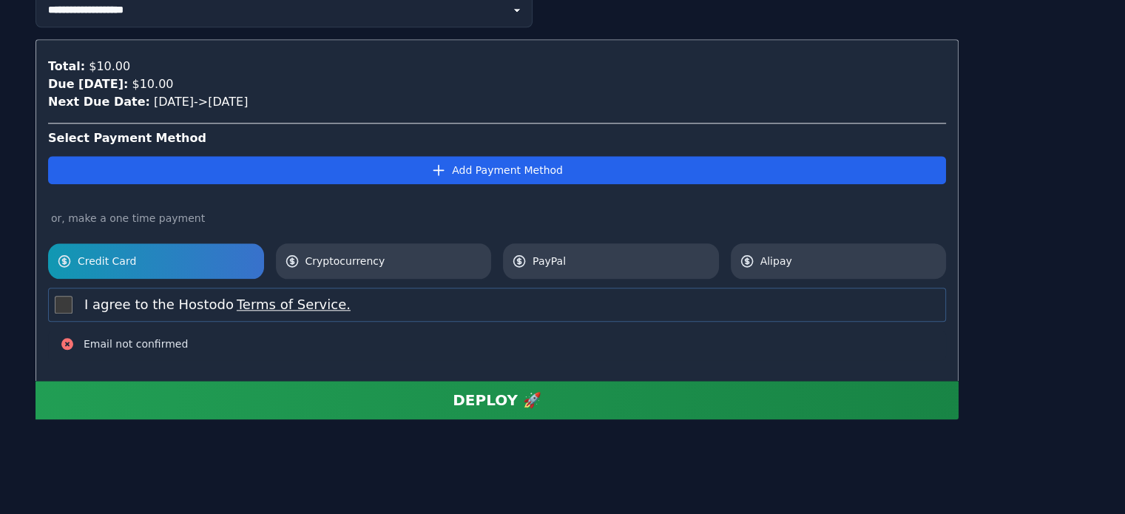
click at [574, 404] on button "DEPLOY 🚀" at bounding box center [496, 400] width 923 height 38
click at [459, 395] on div "DEPLOY 🚀" at bounding box center [497, 400] width 89 height 21
drag, startPoint x: 92, startPoint y: 336, endPoint x: 229, endPoint y: 336, distance: 136.1
click at [229, 336] on div "Email not confirmed" at bounding box center [497, 345] width 874 height 18
click at [230, 336] on div "Email not confirmed" at bounding box center [497, 345] width 874 height 18
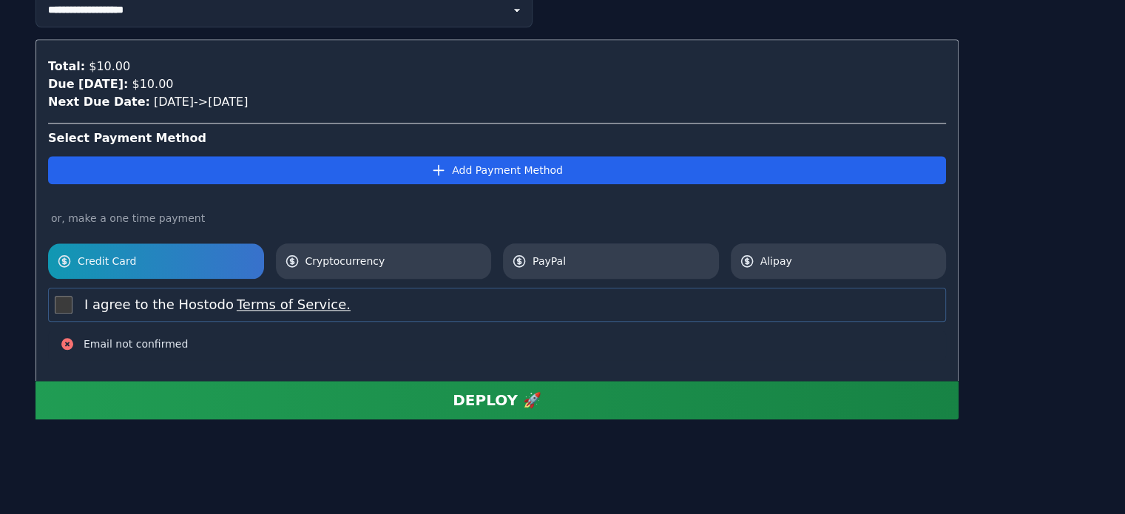
scroll to position [1634, 0]
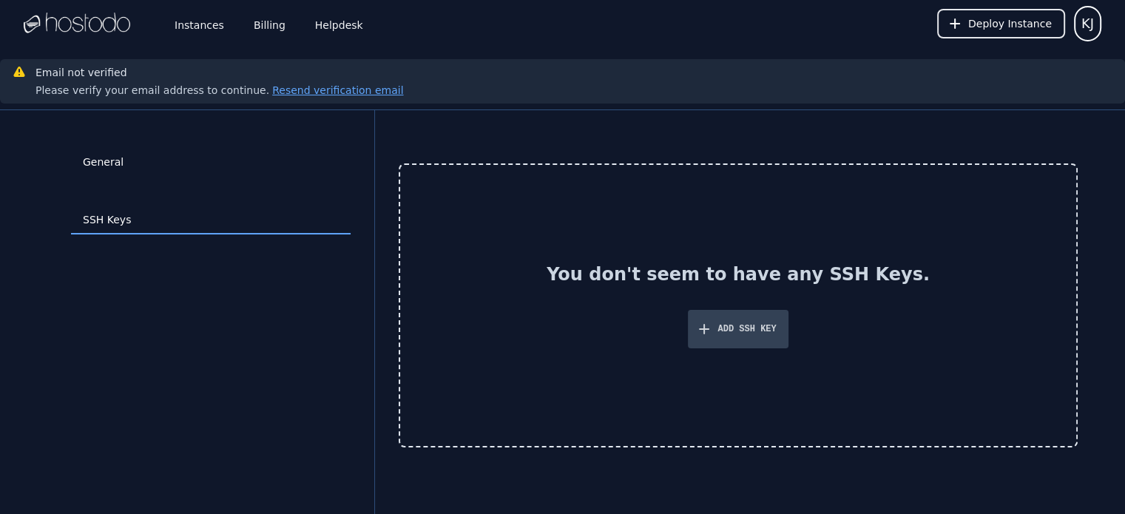
click at [725, 335] on button "Add SSH Key" at bounding box center [738, 329] width 100 height 38
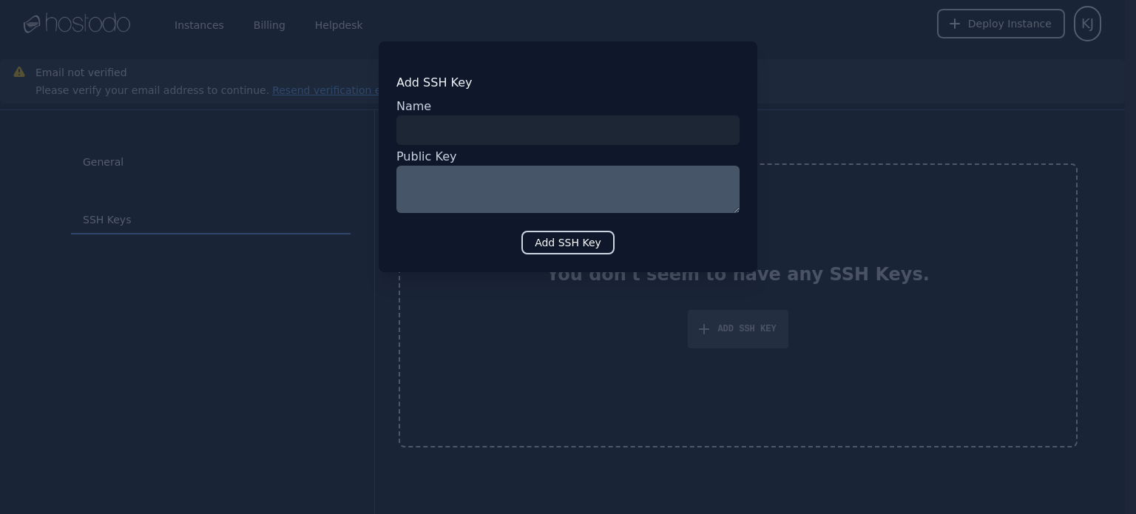
click at [576, 251] on button "Add SSH Key" at bounding box center [567, 243] width 93 height 24
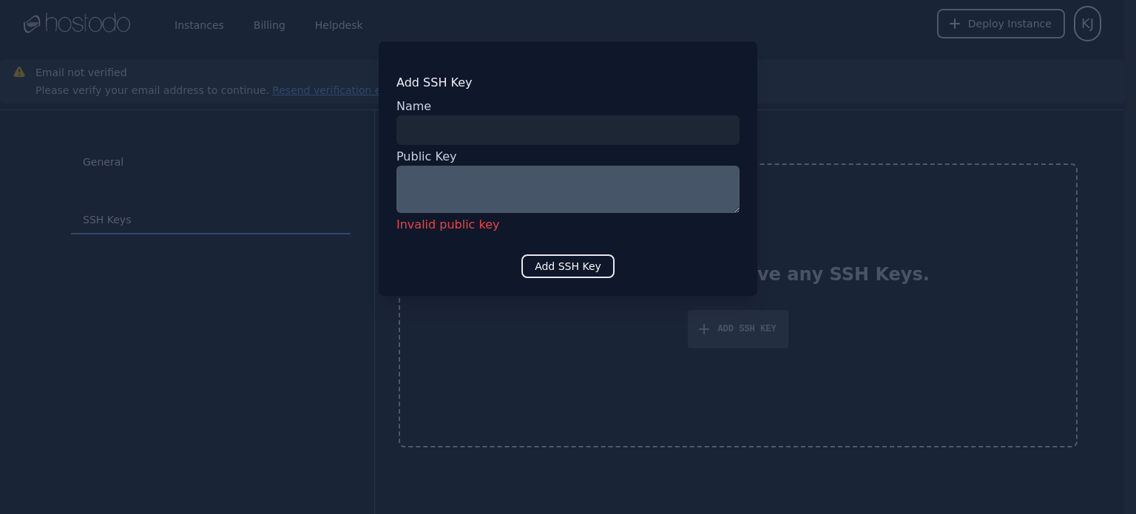
click at [909, 270] on div at bounding box center [568, 257] width 1136 height 514
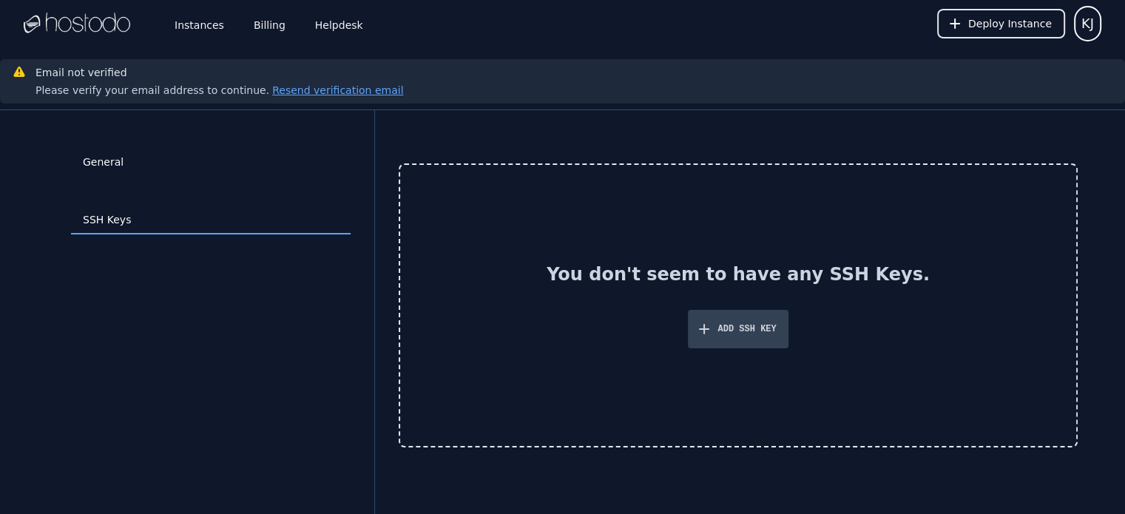
click at [692, 265] on h2 "You don't seem to have any SSH Keys." at bounding box center [738, 278] width 383 height 30
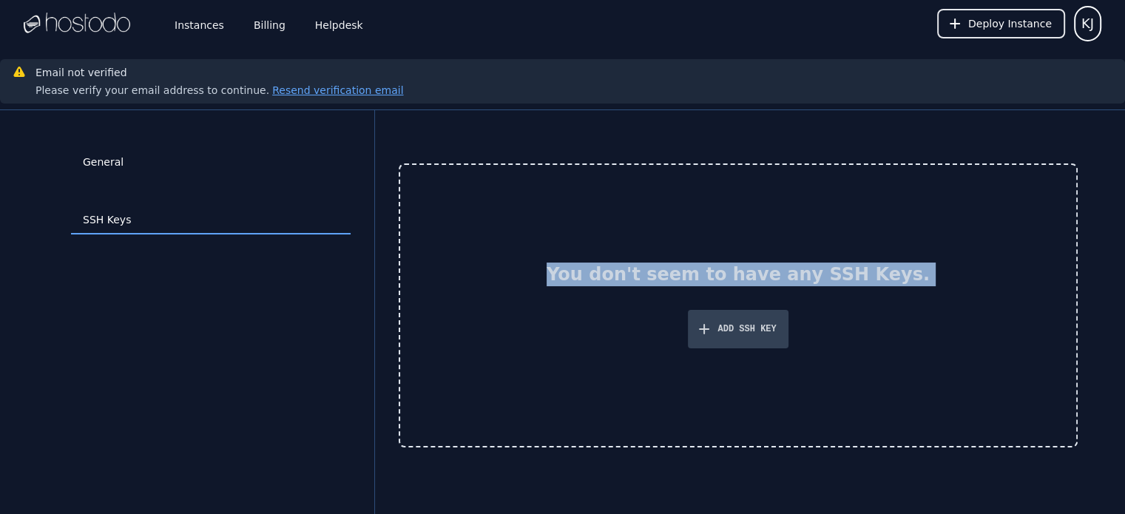
click at [692, 265] on h2 "You don't seem to have any SSH Keys." at bounding box center [738, 278] width 383 height 30
click at [592, 265] on h2 "You don't seem to have any SSH Keys." at bounding box center [738, 278] width 383 height 30
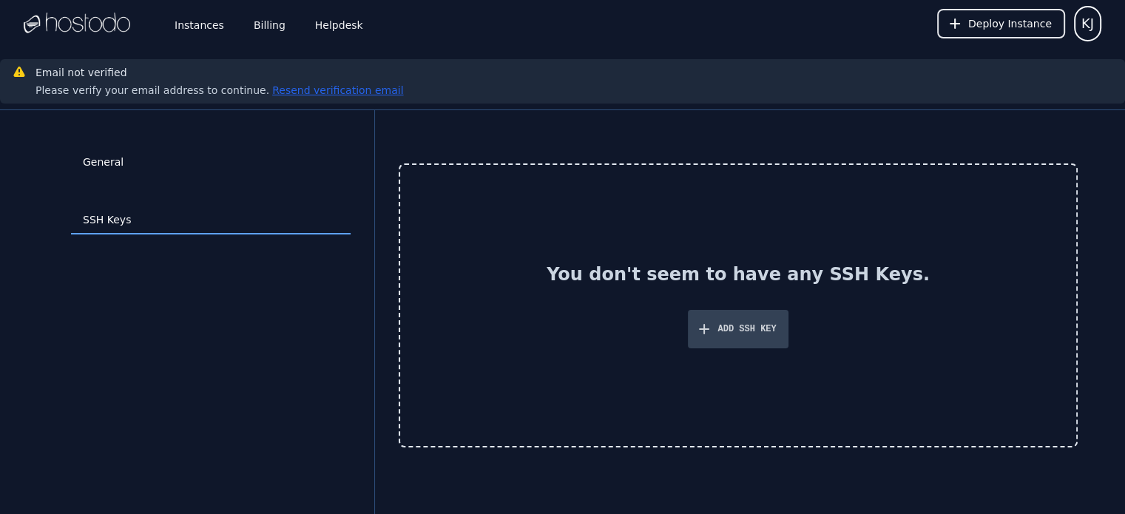
click at [302, 87] on button "Resend verification email" at bounding box center [336, 90] width 134 height 15
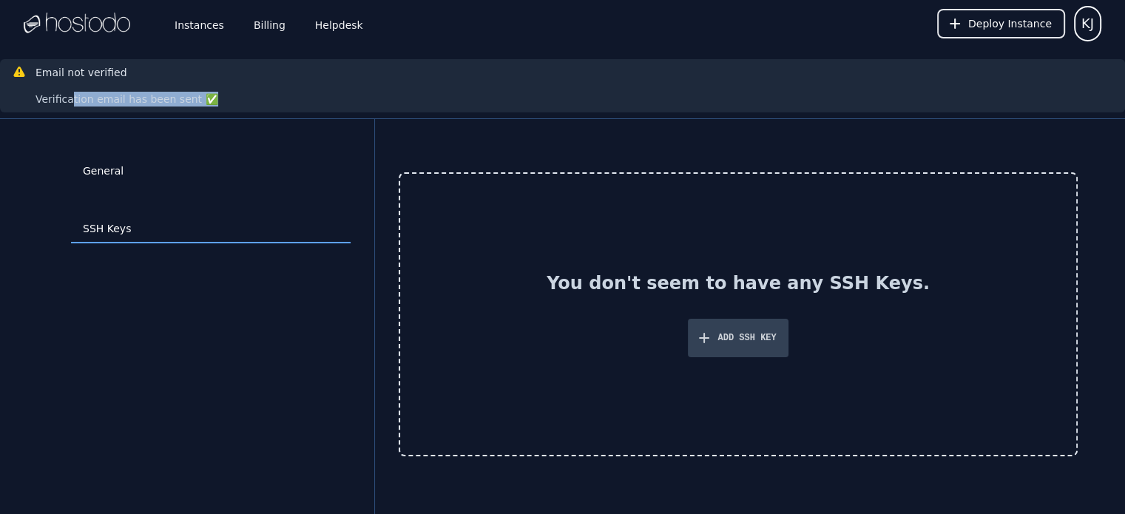
drag, startPoint x: 81, startPoint y: 92, endPoint x: 473, endPoint y: 94, distance: 391.2
click at [427, 94] on div "Email not verified Verification email has been sent ✅" at bounding box center [562, 85] width 1101 height 41
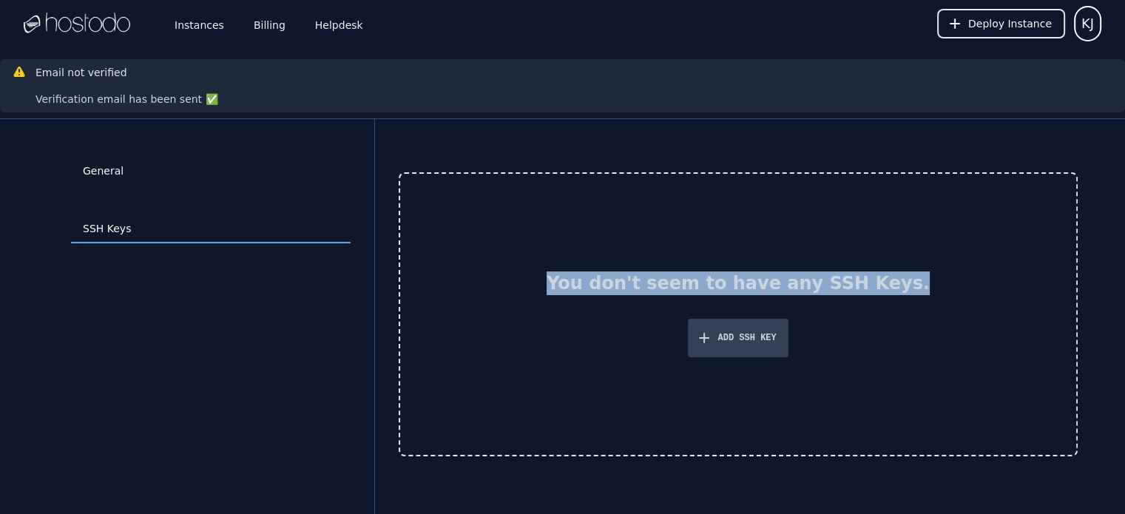
drag, startPoint x: 572, startPoint y: 288, endPoint x: 905, endPoint y: 291, distance: 333.6
click at [905, 291] on h2 "You don't seem to have any SSH Keys." at bounding box center [738, 286] width 383 height 30
copy h2 "You don't seem to have any SSH Keys."
click at [738, 341] on div "Add SSH Key" at bounding box center [746, 338] width 58 height 12
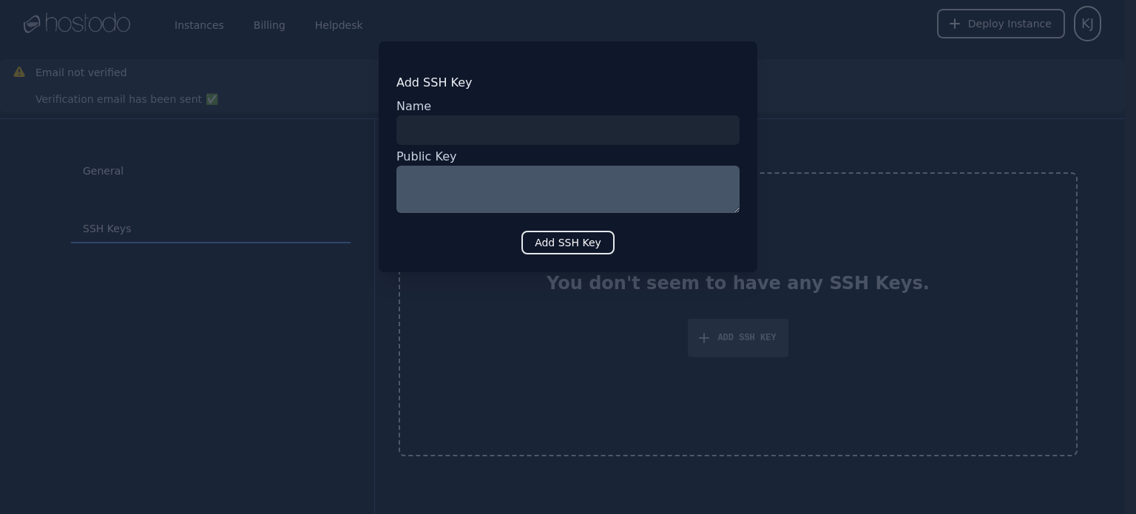
click at [553, 199] on textarea at bounding box center [567, 189] width 343 height 47
paste textarea "**********"
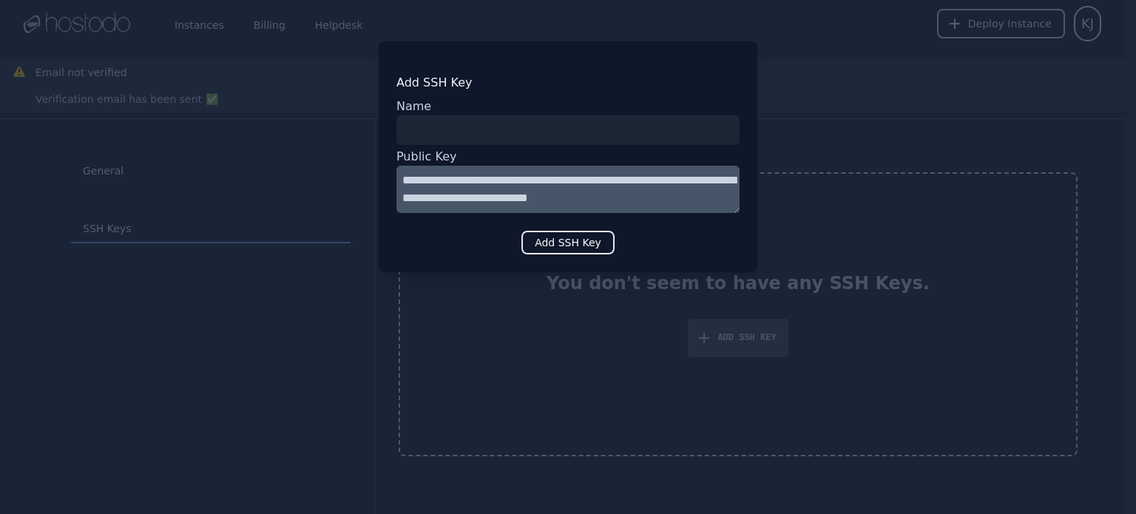
scroll to position [27, 0]
type textarea "**********"
click at [498, 134] on input "input" at bounding box center [567, 130] width 343 height 30
type input "***"
click at [551, 236] on button "Add SSH Key" at bounding box center [567, 243] width 93 height 24
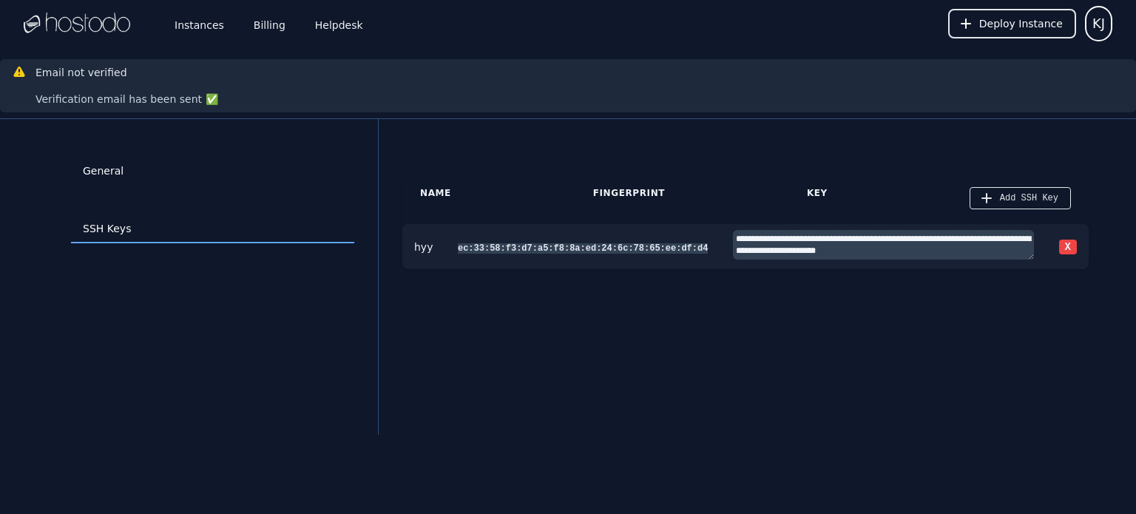
scroll to position [12, 0]
click at [723, 308] on div "**********" at bounding box center [745, 277] width 686 height 316
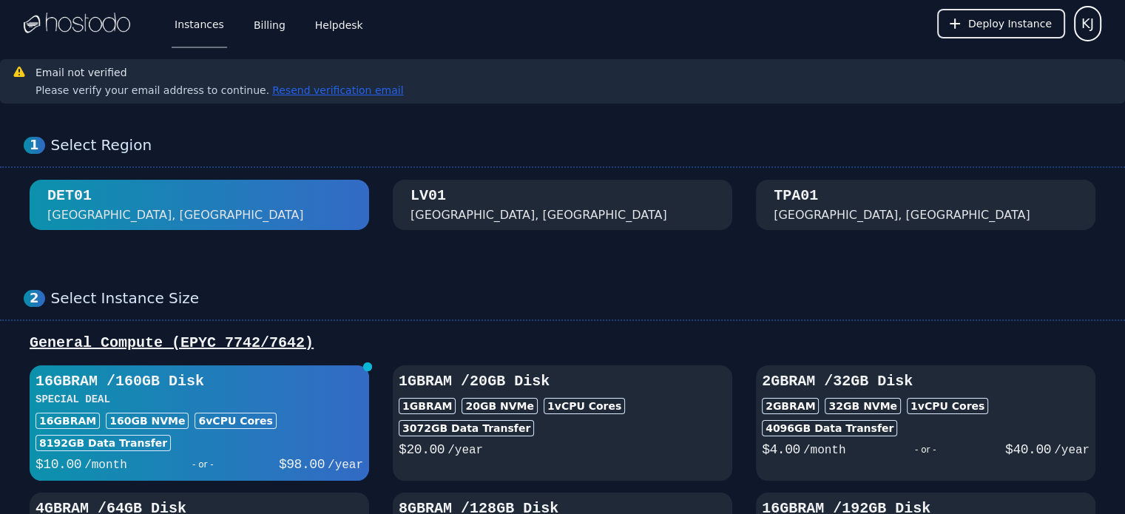
click at [321, 89] on button "Resend verification email" at bounding box center [336, 90] width 134 height 15
drag, startPoint x: 0, startPoint y: 0, endPoint x: 352, endPoint y: 94, distance: 364.3
click at [352, 94] on button "Resend verification email" at bounding box center [336, 90] width 134 height 15
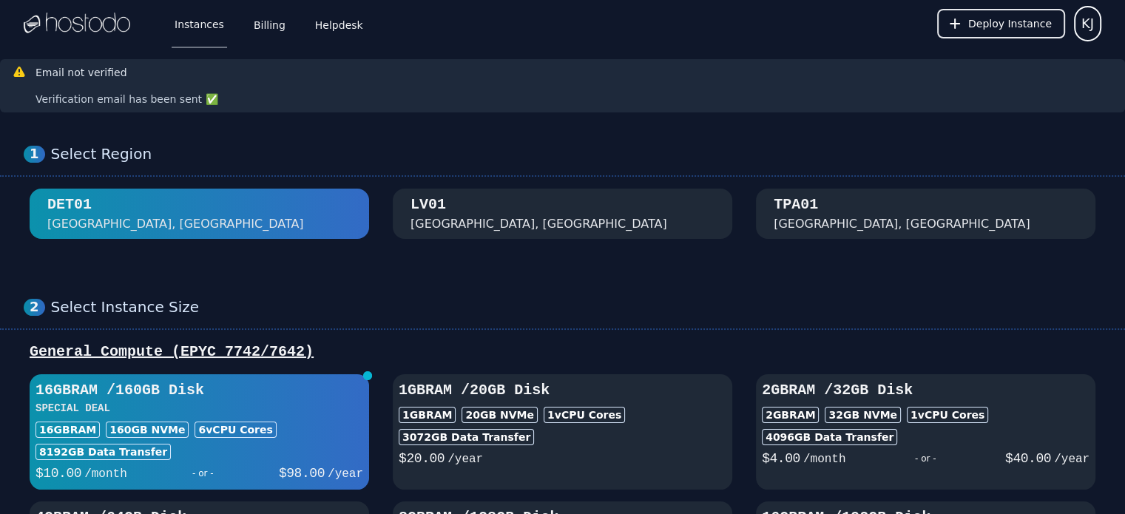
click at [488, 200] on div "LV01 Las Vegas, NV" at bounding box center [562, 214] width 304 height 38
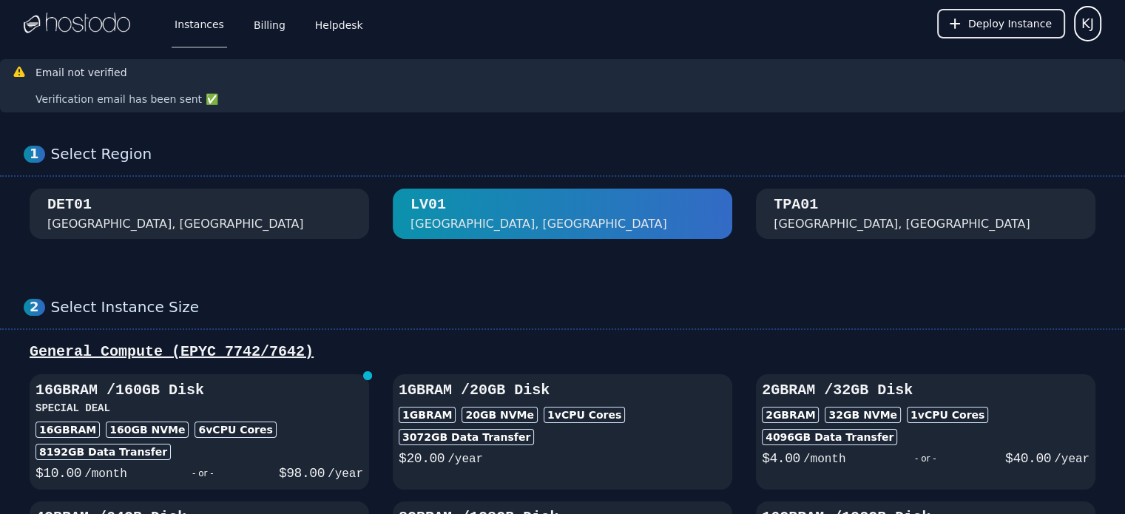
click at [883, 211] on div "TPA01 Tampa, FL" at bounding box center [926, 214] width 304 height 38
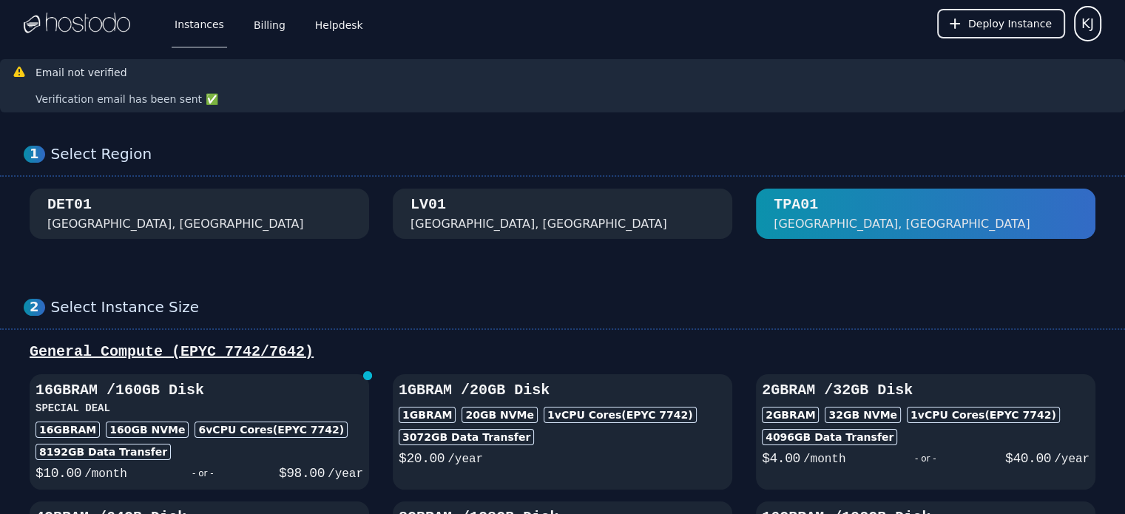
click at [515, 212] on div "LV01 Las Vegas, NV" at bounding box center [562, 214] width 304 height 38
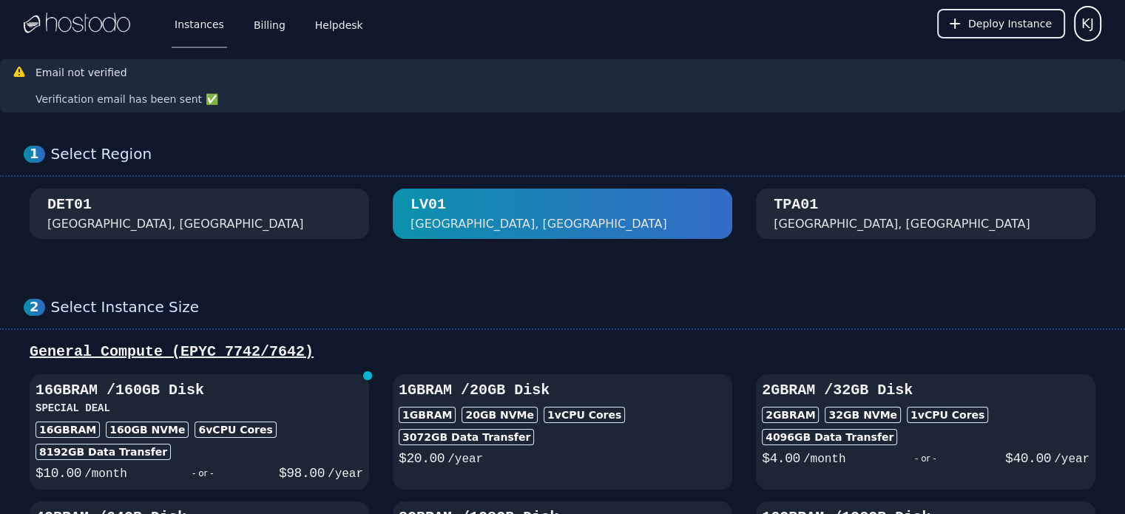
click at [797, 218] on div "Tampa, FL" at bounding box center [902, 224] width 257 height 18
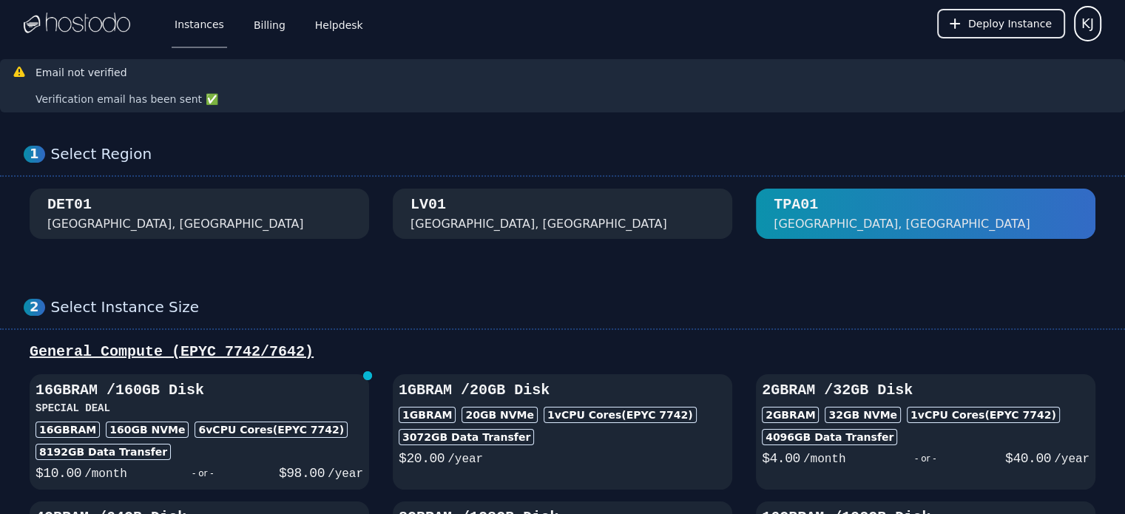
click at [518, 260] on div "1 Select Region DET01 Detroit, MI LV01 Las Vegas, NV TPA01 Tampa, FL" at bounding box center [562, 191] width 1125 height 153
click at [698, 92] on div "Email not verified Verification email has been sent ✅" at bounding box center [562, 85] width 1101 height 41
click at [467, 211] on div "LV01 Las Vegas, NV" at bounding box center [562, 214] width 304 height 38
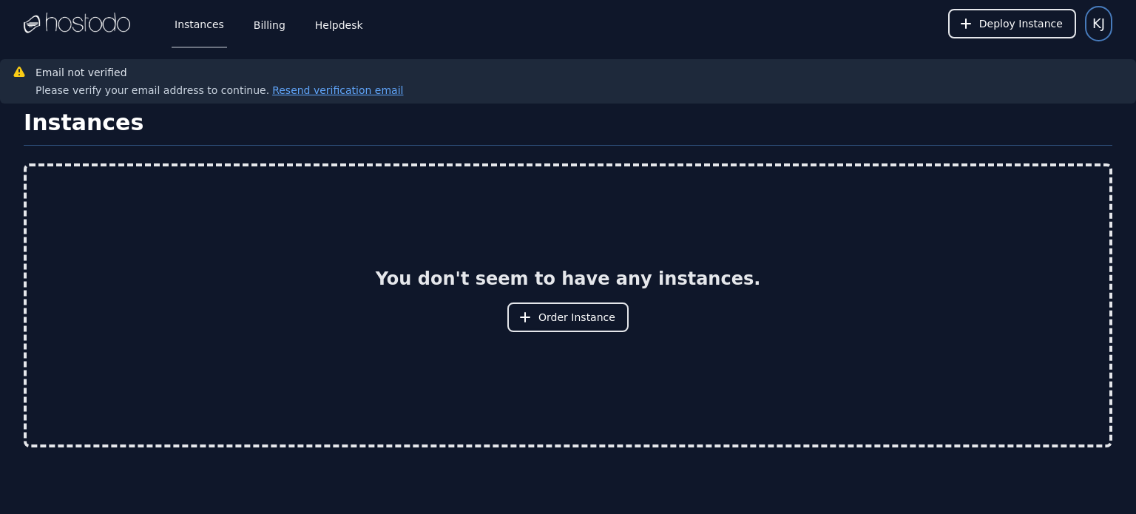
click at [1100, 30] on span "KJ" at bounding box center [1098, 23] width 13 height 21
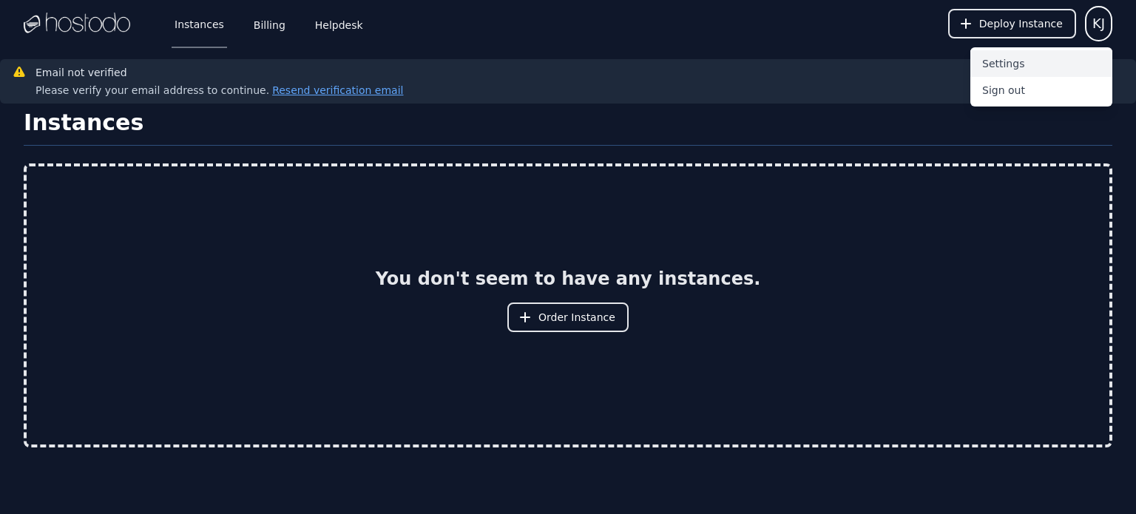
click at [1034, 70] on button "Settings" at bounding box center [1041, 63] width 142 height 27
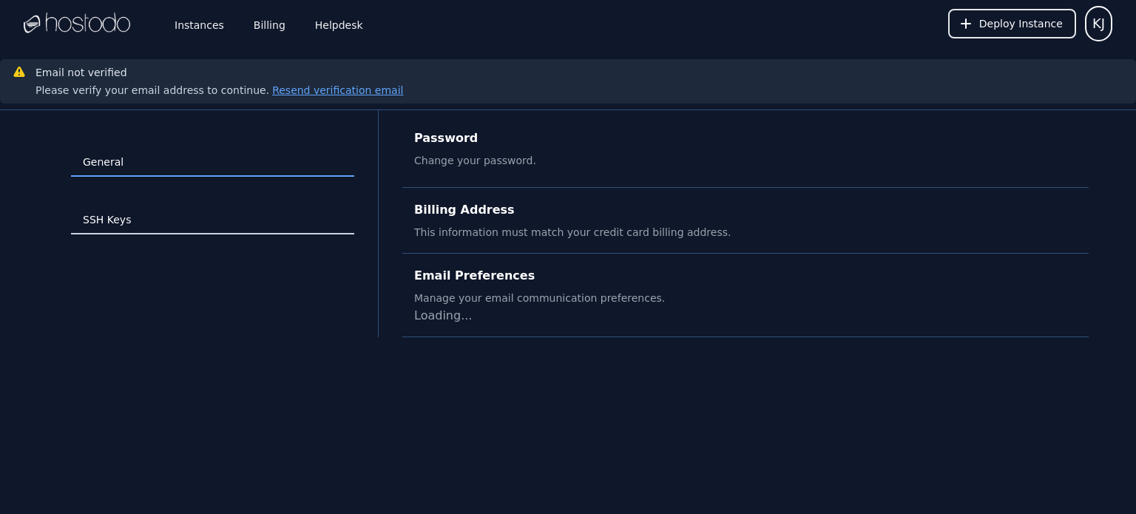
click at [112, 217] on link "SSH Keys" at bounding box center [212, 220] width 283 height 28
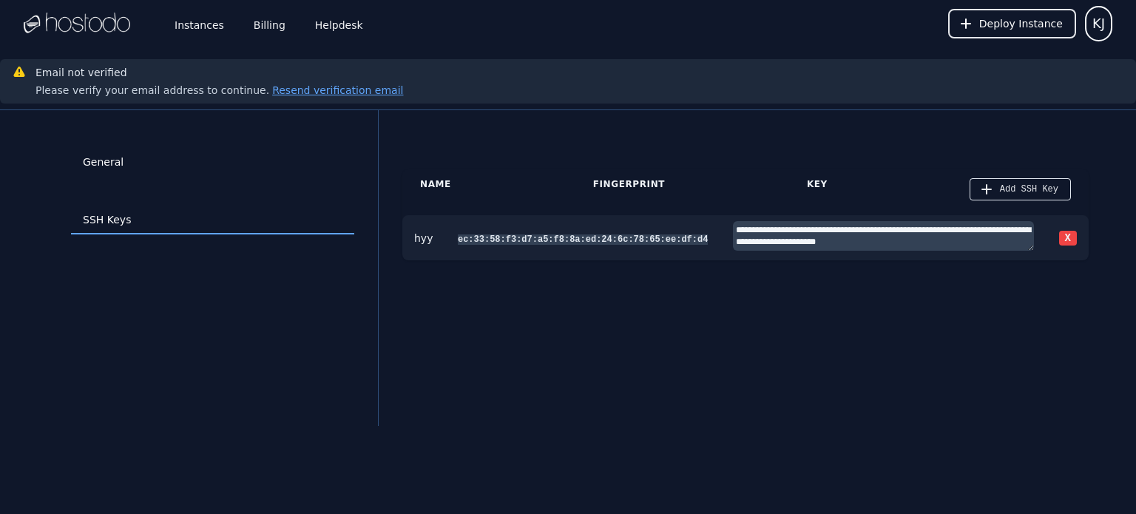
click at [985, 240] on textarea "**********" at bounding box center [883, 236] width 301 height 30
click at [985, 239] on textarea "**********" at bounding box center [883, 236] width 301 height 30
click at [781, 185] on div "Name Fingerprint Key Add SSH Key" at bounding box center [745, 189] width 686 height 40
